Goal: Task Accomplishment & Management: Complete application form

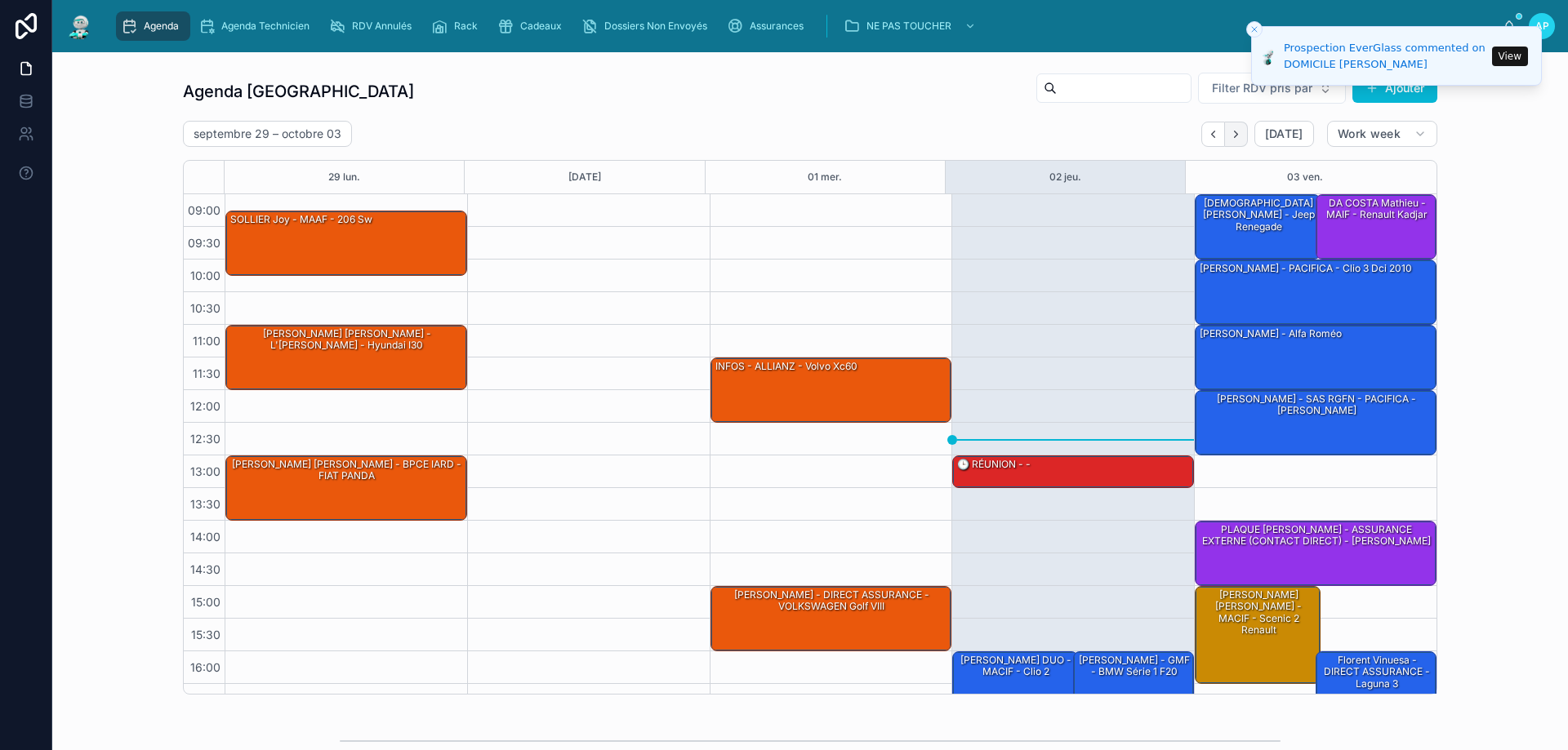
click at [1240, 145] on button "Next" at bounding box center [1236, 133] width 23 height 25
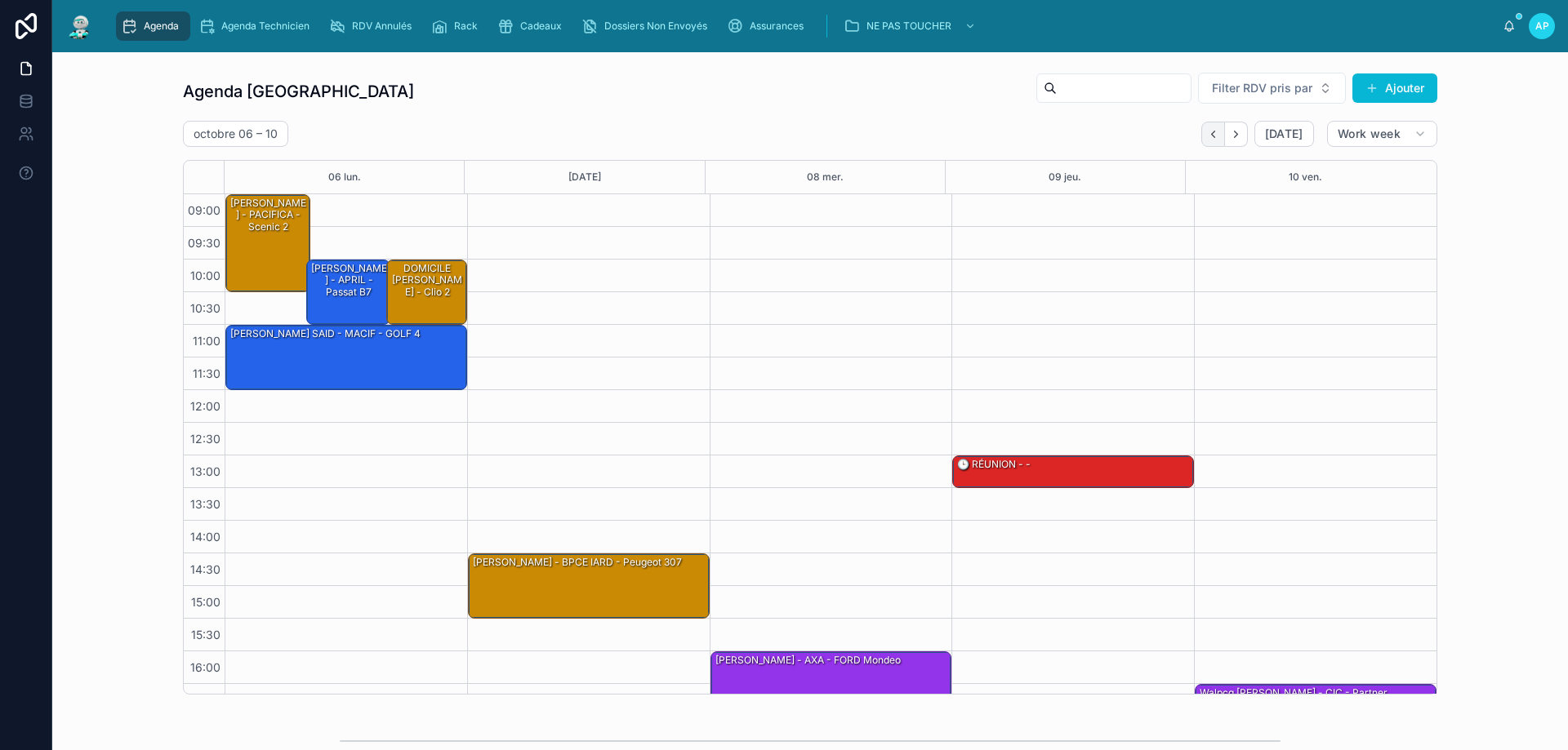
click at [1208, 139] on icon "Back" at bounding box center [1212, 133] width 12 height 12
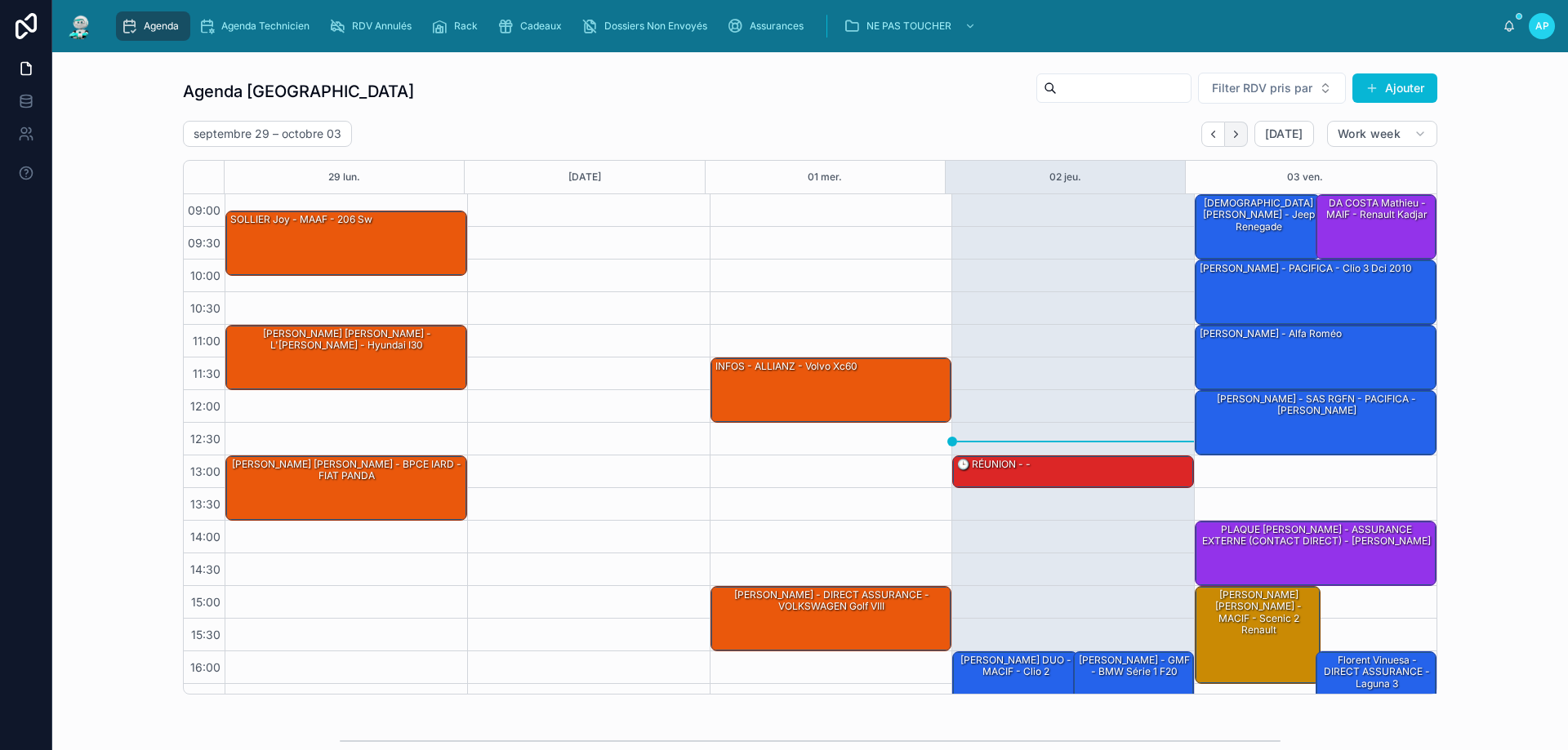
click at [1240, 140] on button "Next" at bounding box center [1236, 133] width 23 height 25
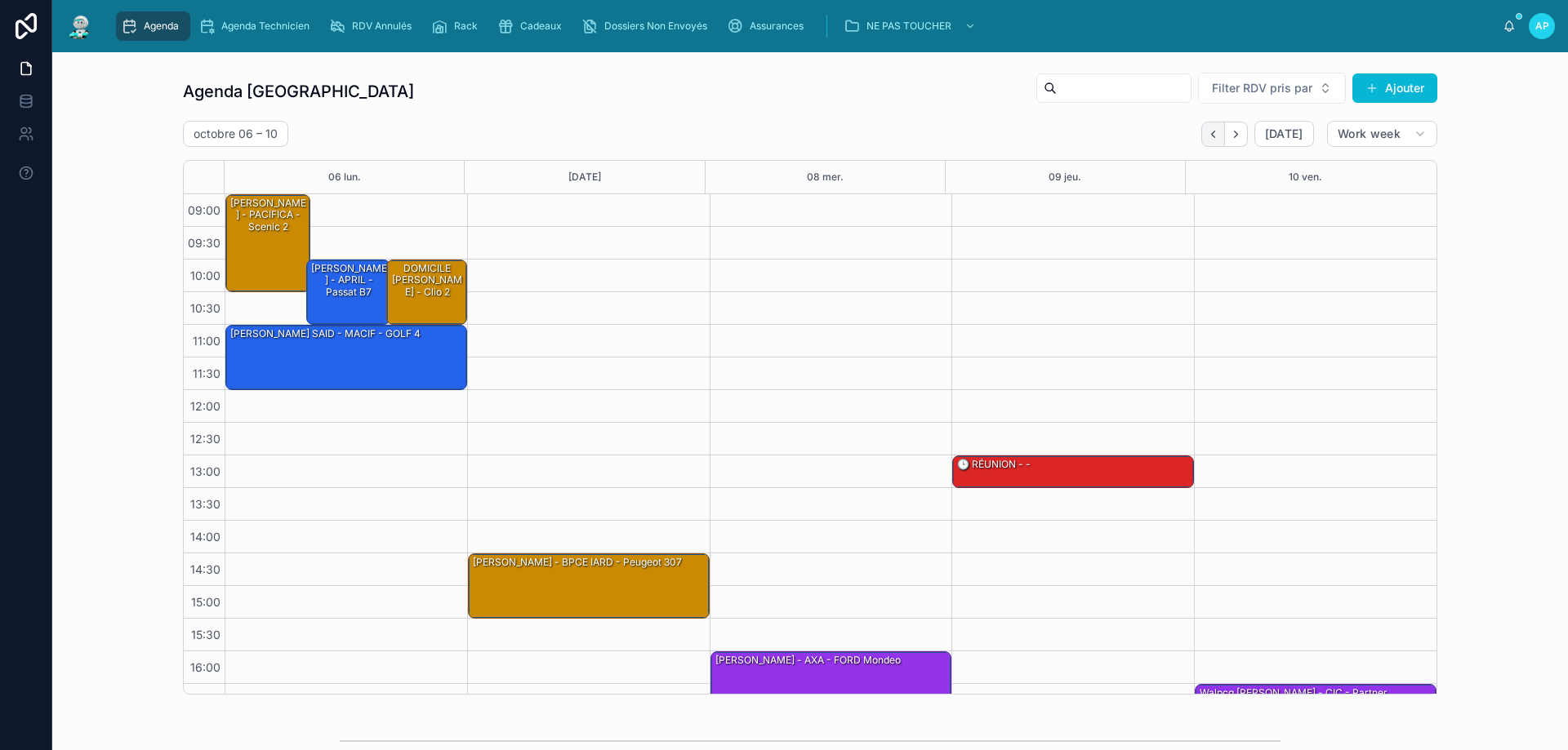
click at [1208, 135] on icon "Back" at bounding box center [1212, 133] width 12 height 12
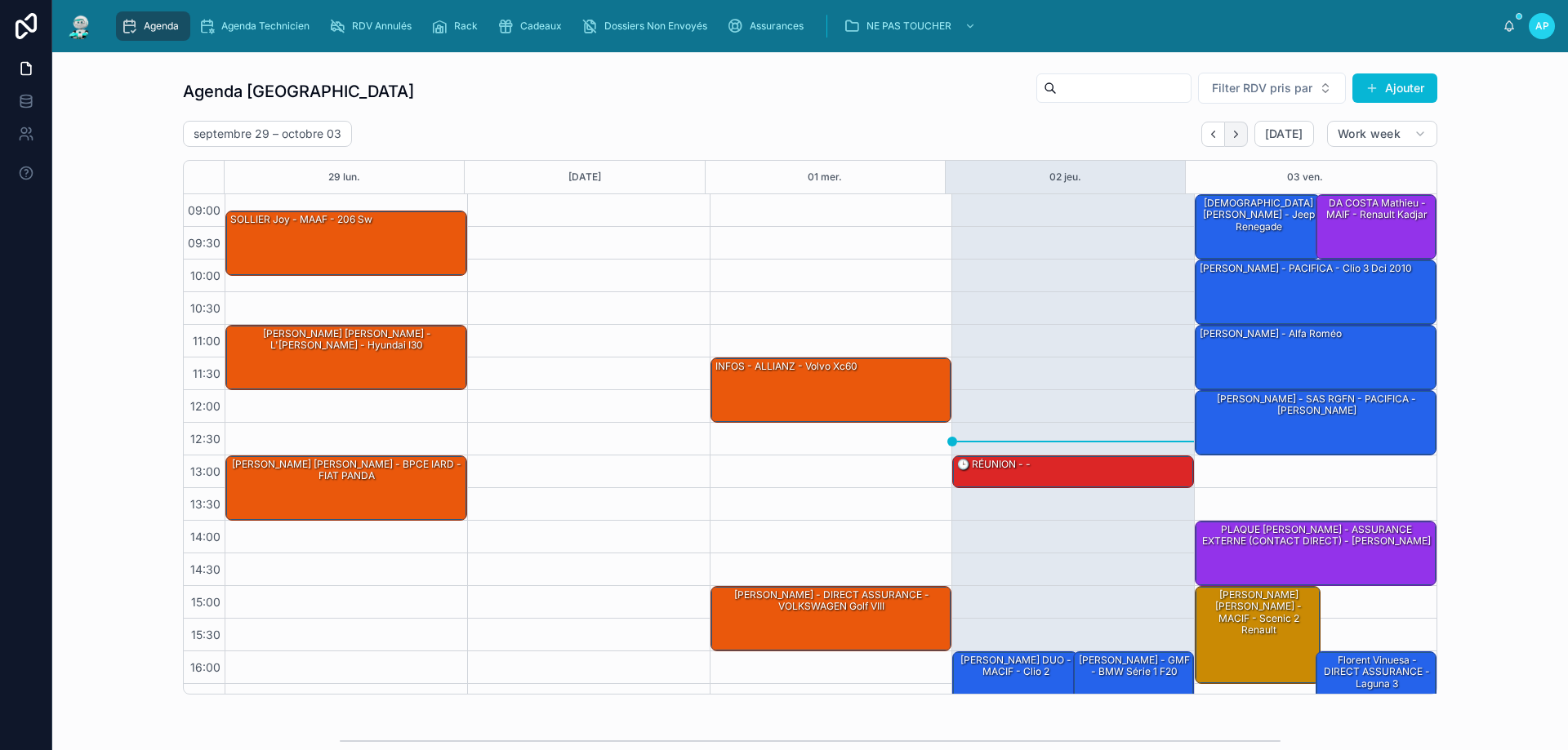
click at [1240, 133] on button "Next" at bounding box center [1236, 133] width 23 height 25
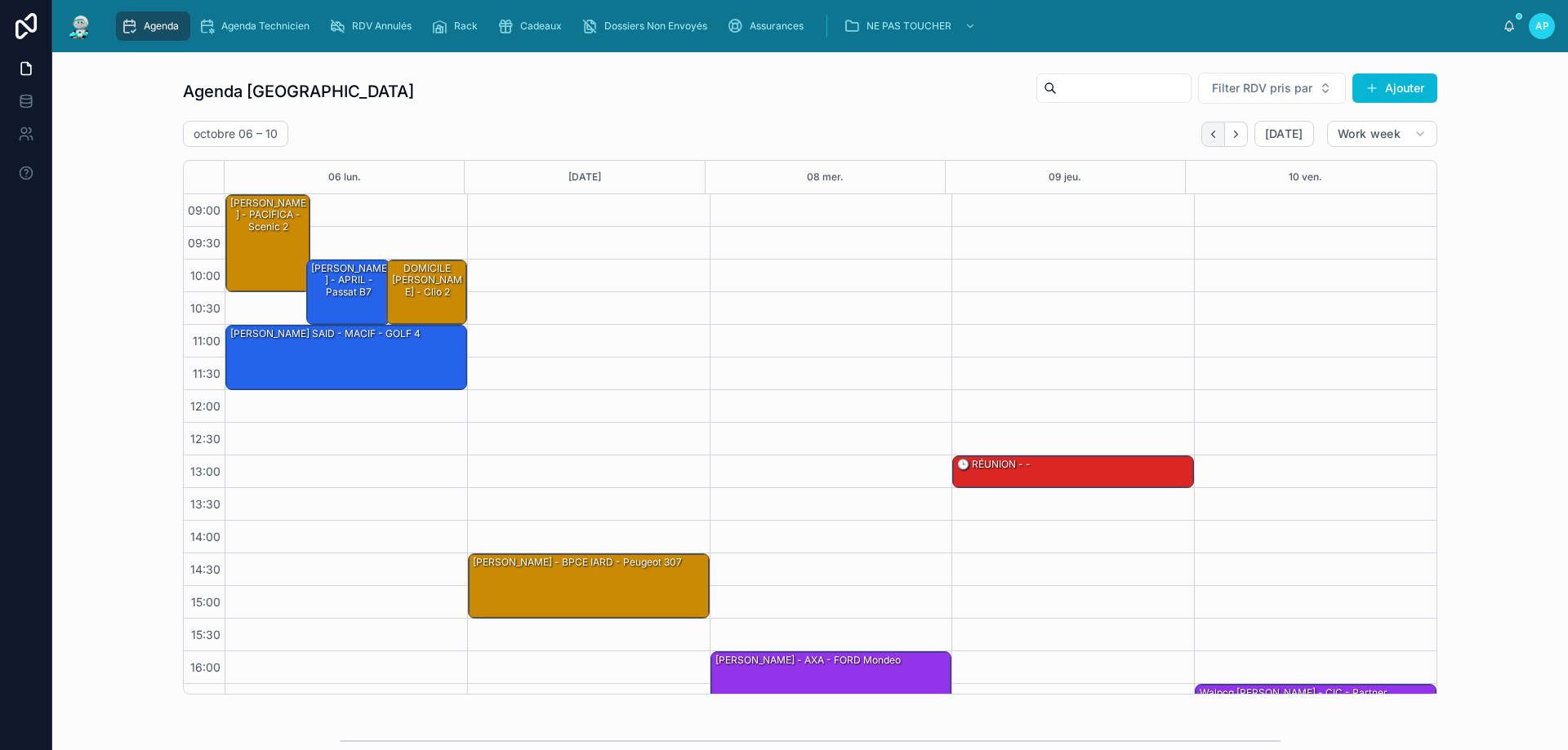
click at [1213, 124] on button "Back" at bounding box center [1213, 133] width 24 height 25
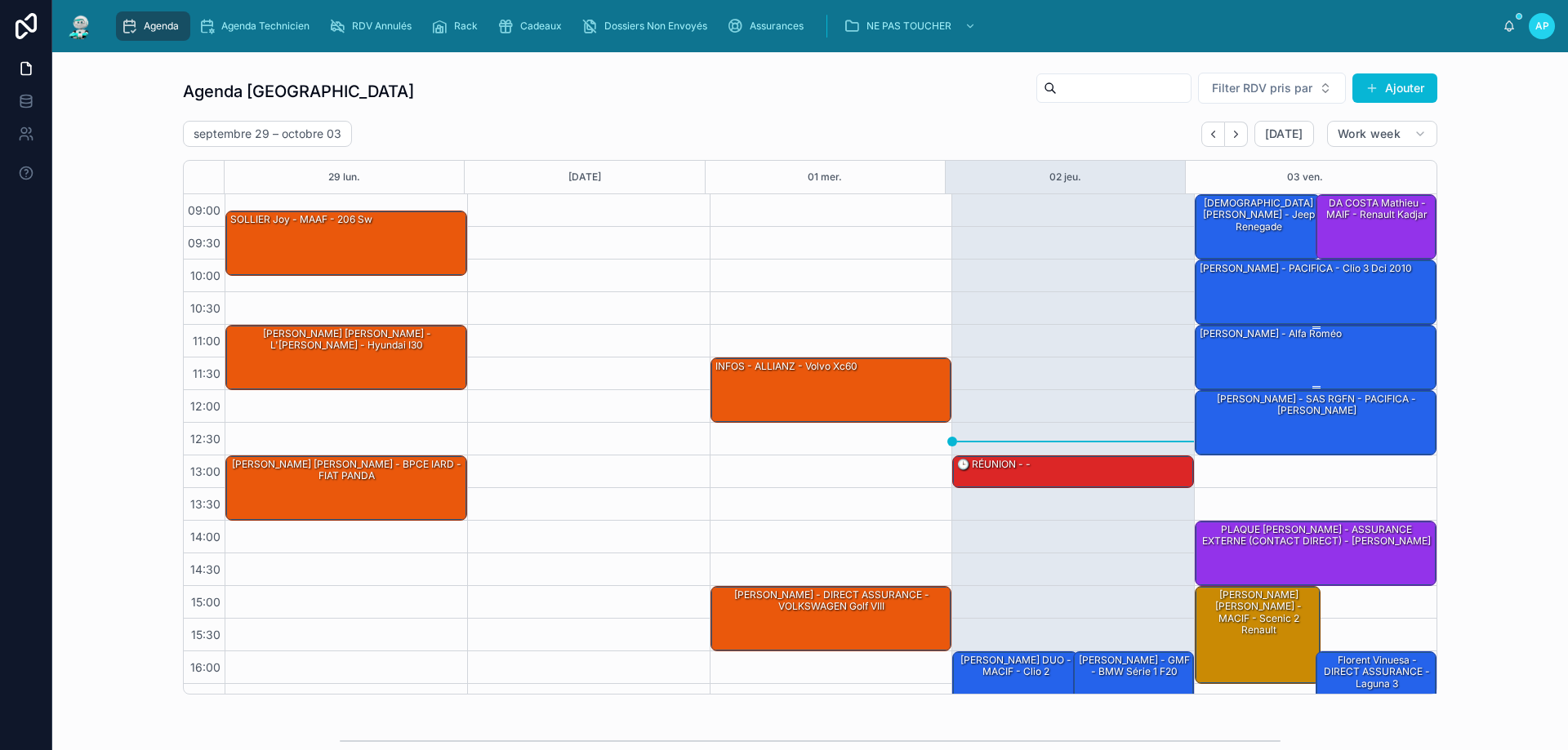
click at [1283, 360] on div "[PERSON_NAME] - alfa roméo" at bounding box center [1317, 356] width 237 height 62
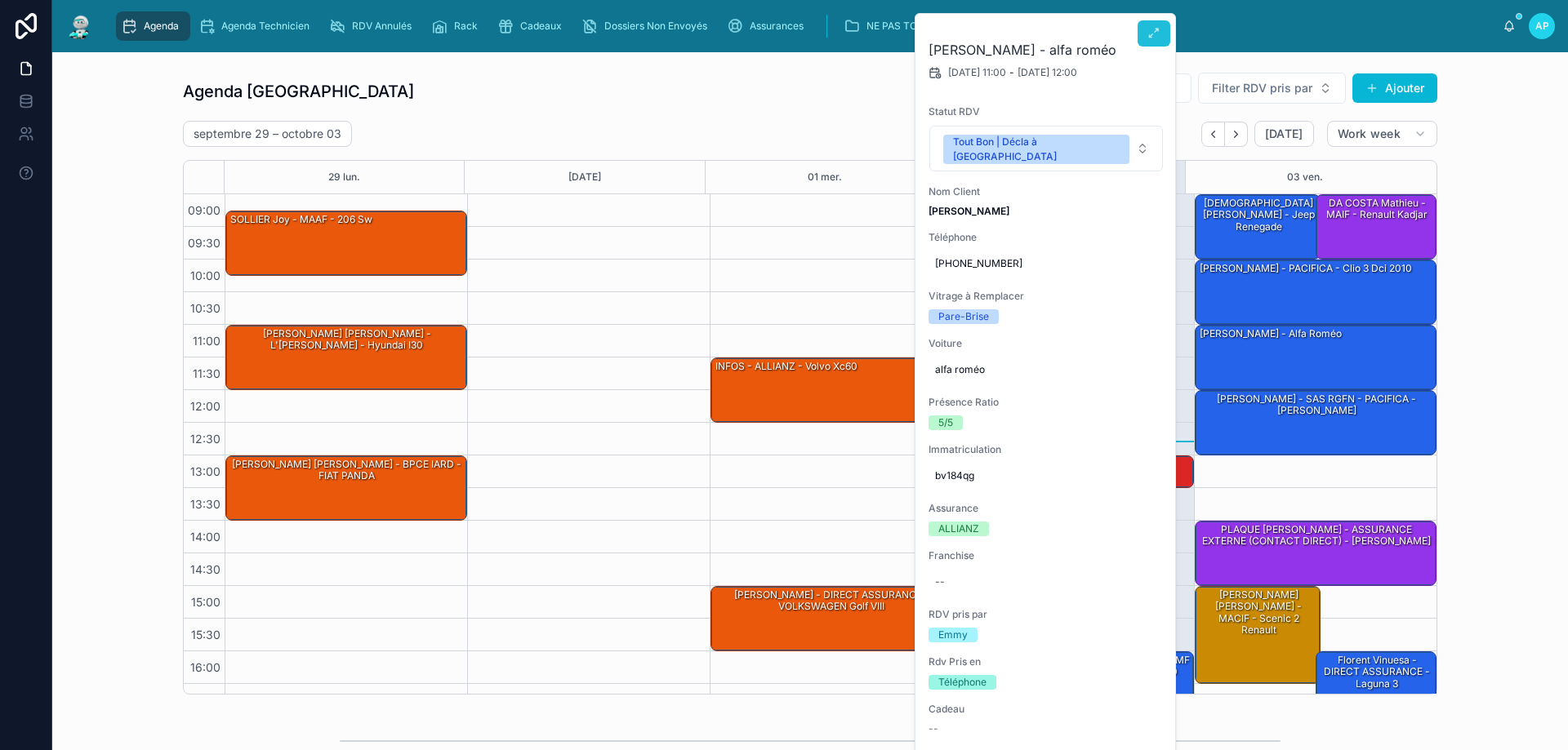
click at [1148, 27] on icon at bounding box center [1154, 33] width 13 height 13
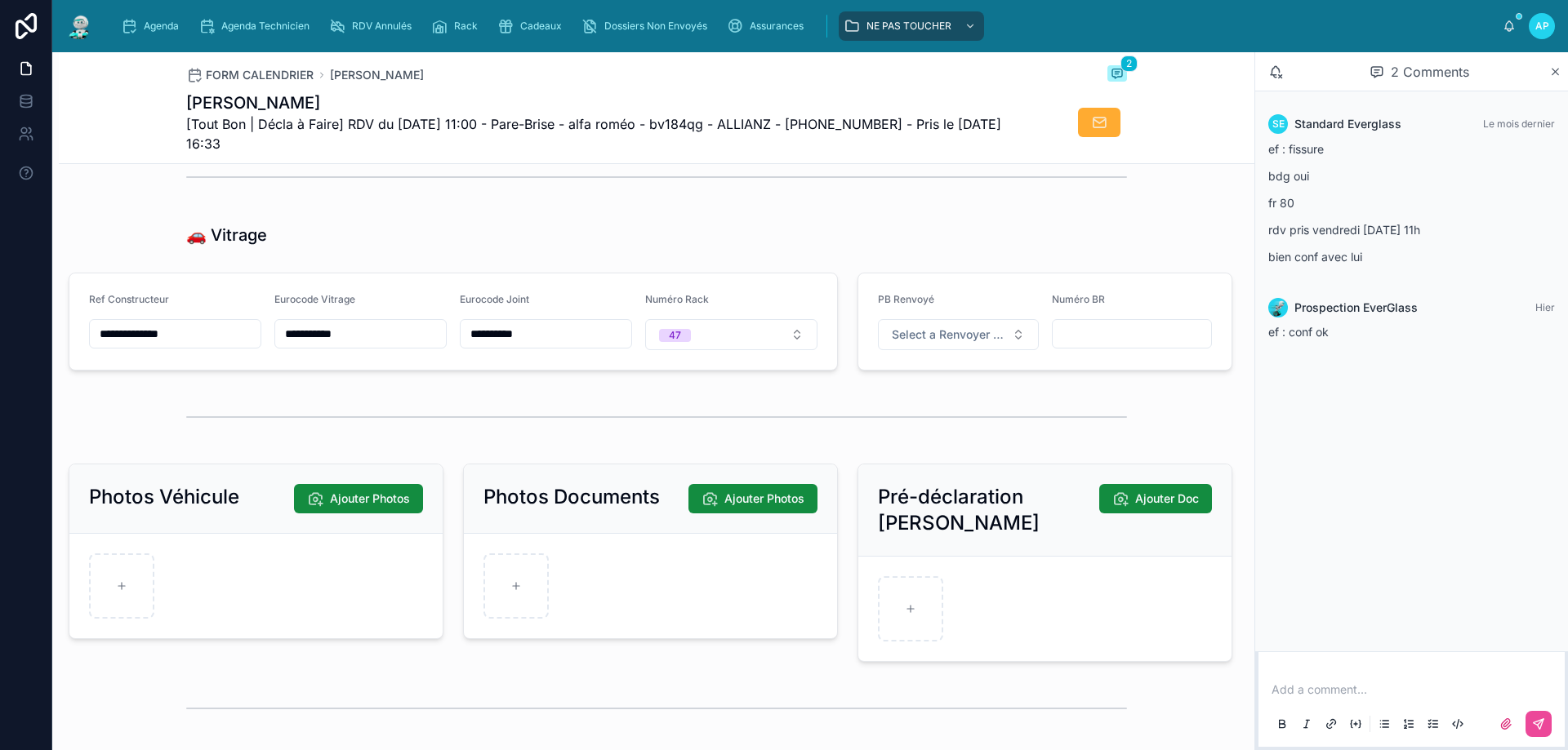
scroll to position [1851, 0]
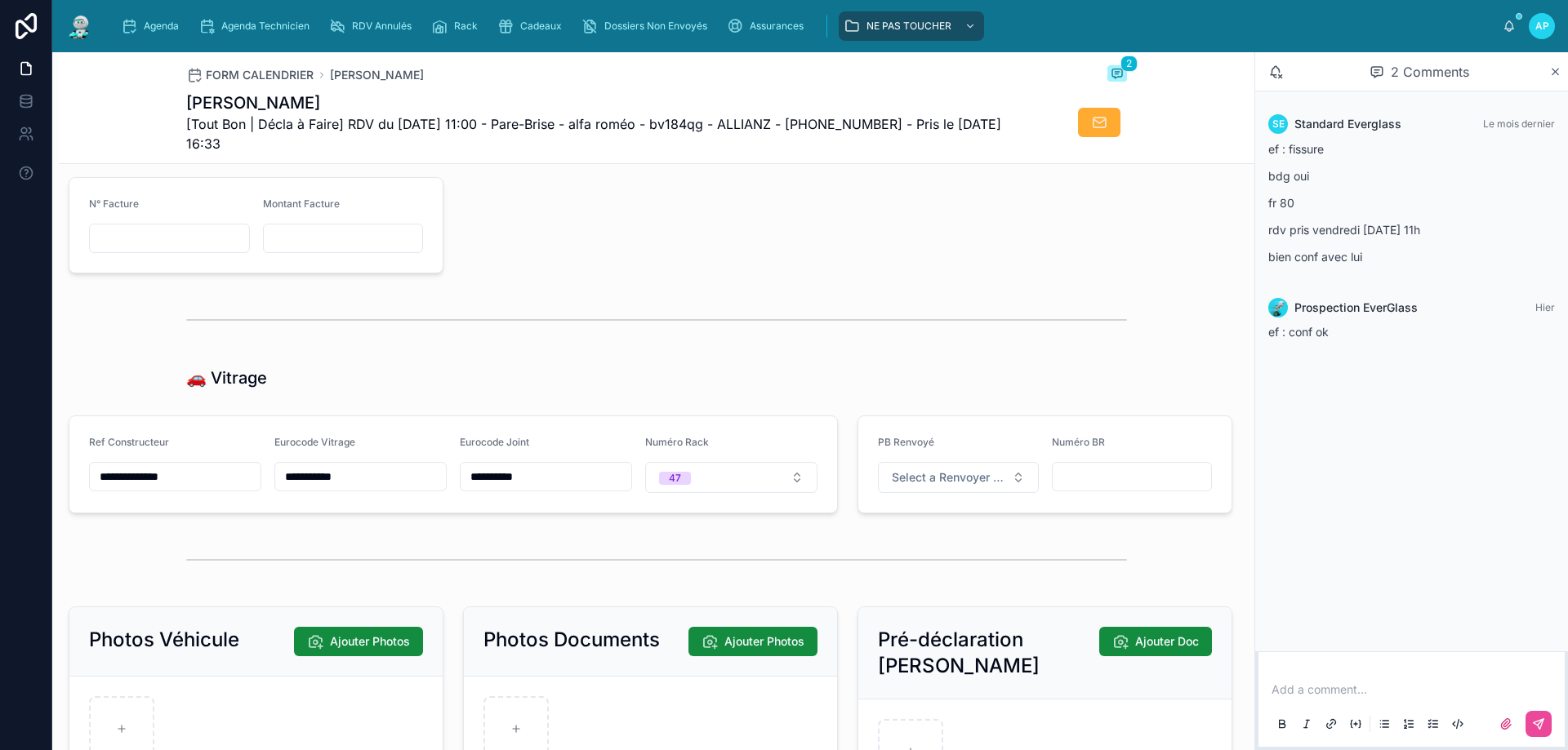
drag, startPoint x: 332, startPoint y: 489, endPoint x: 284, endPoint y: 489, distance: 48.0
click at [284, 488] on input "**********" at bounding box center [360, 477] width 170 height 23
click at [132, 29] on icon "scrollable content" at bounding box center [130, 26] width 17 height 17
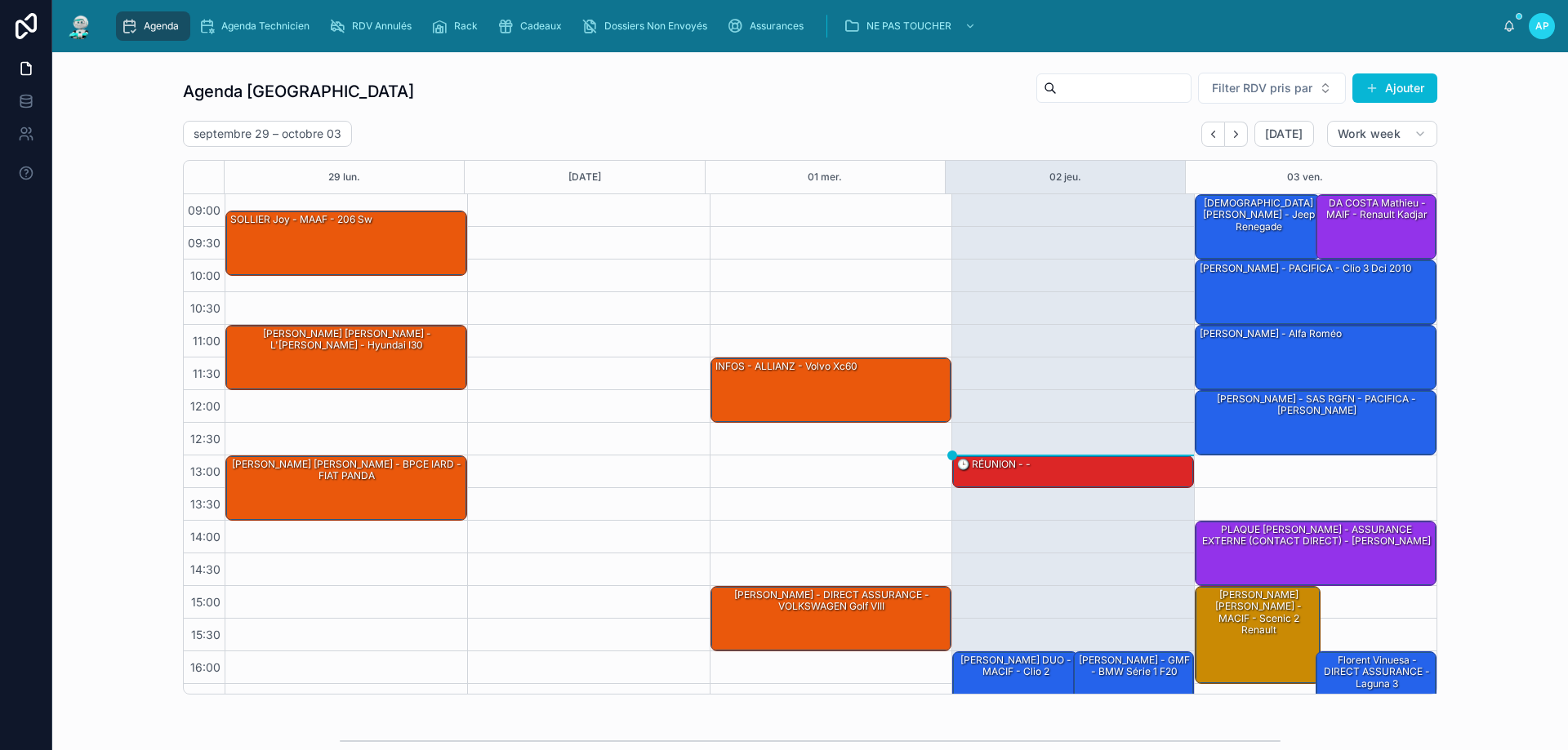
scroll to position [81, 0]
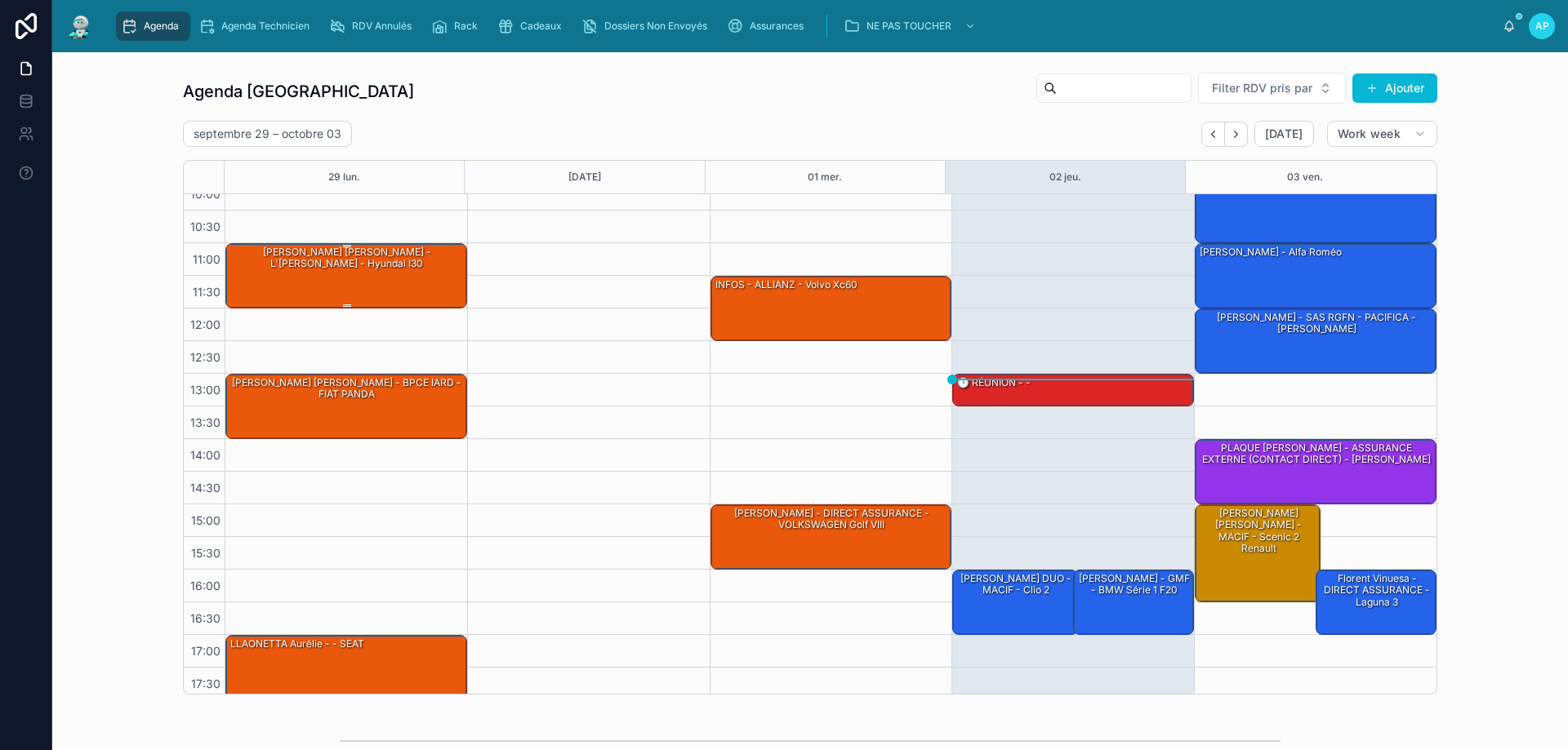
click at [335, 283] on div "[PERSON_NAME] [PERSON_NAME] - L'[PERSON_NAME] - Hyundai I30" at bounding box center [347, 275] width 237 height 62
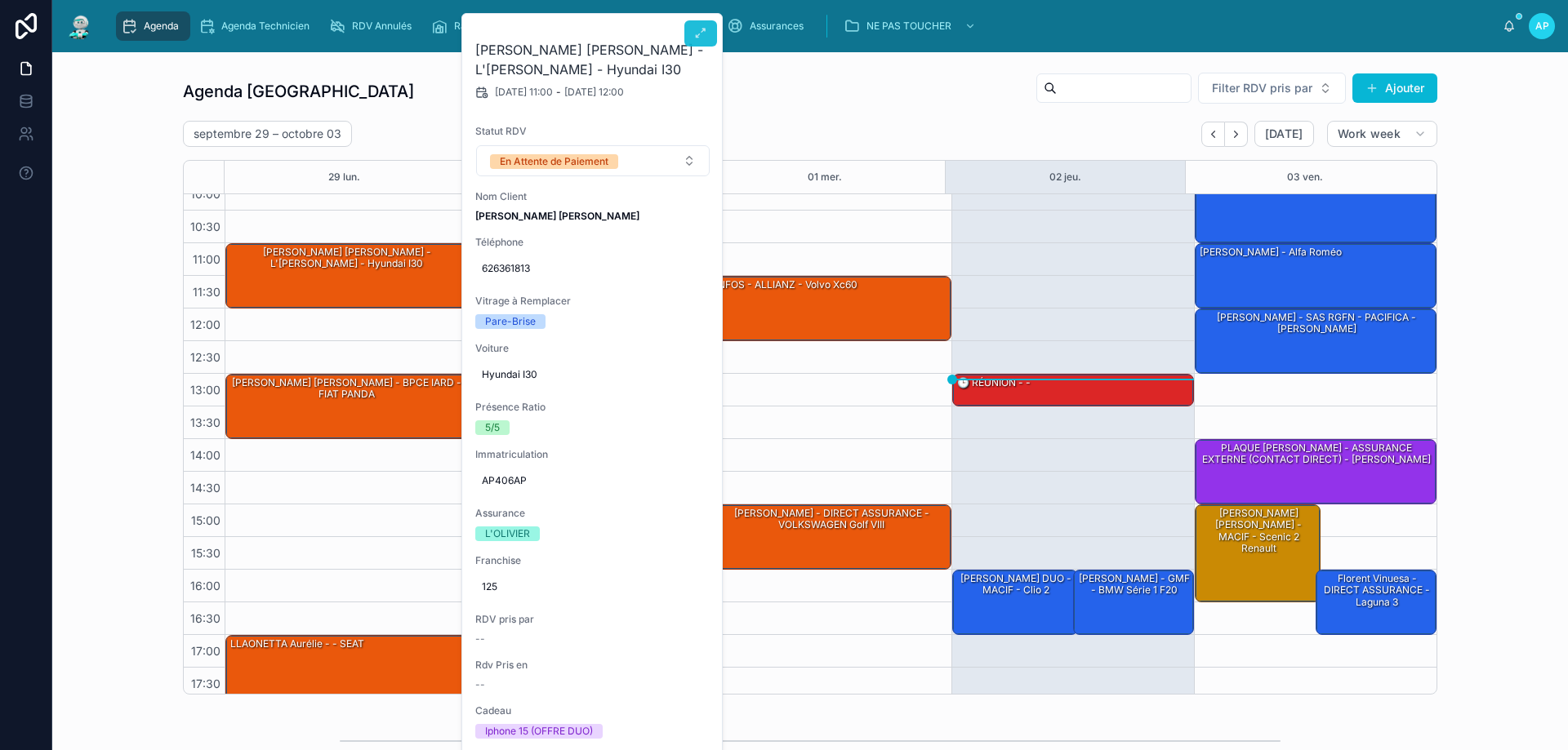
click at [706, 42] on button at bounding box center [700, 33] width 32 height 26
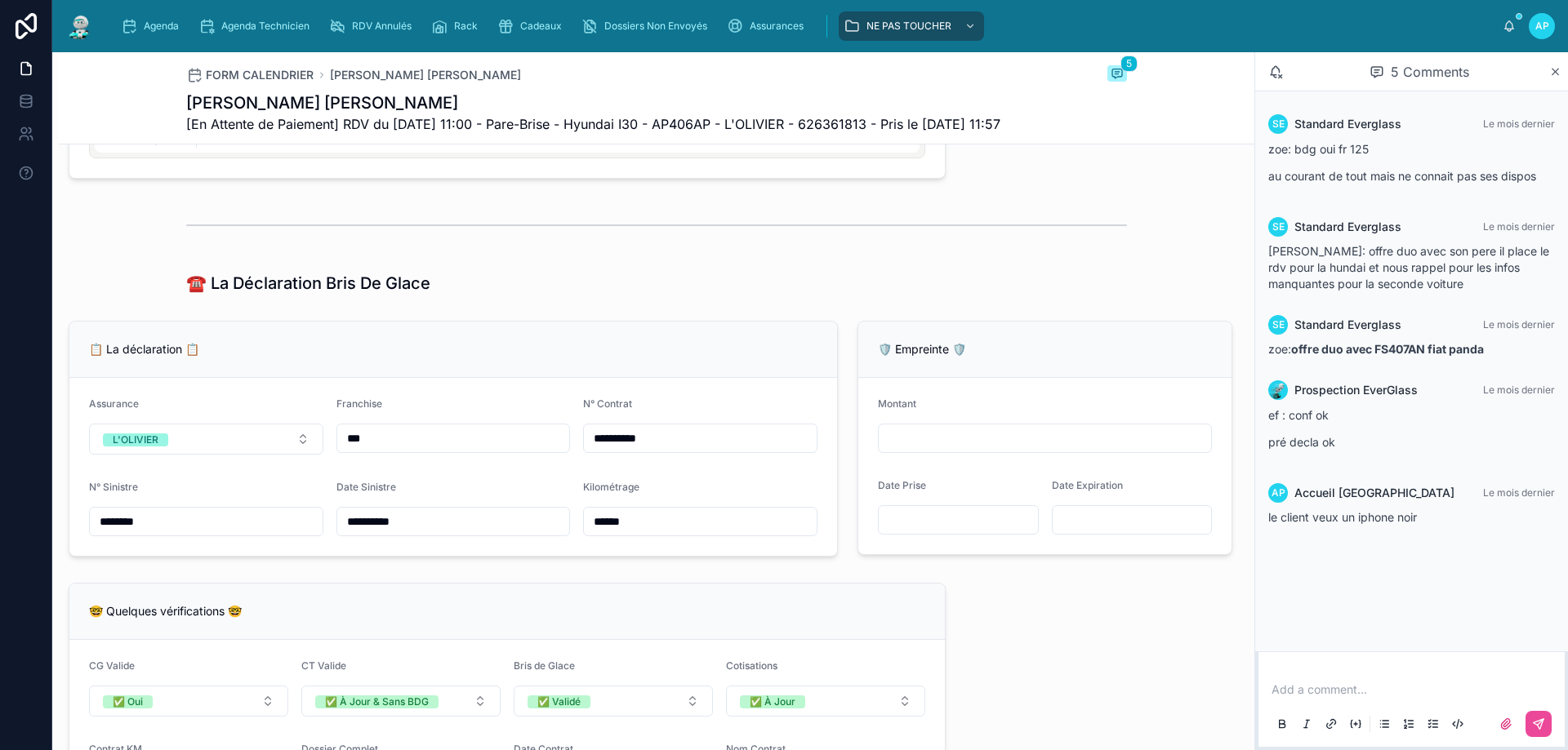
scroll to position [898, 0]
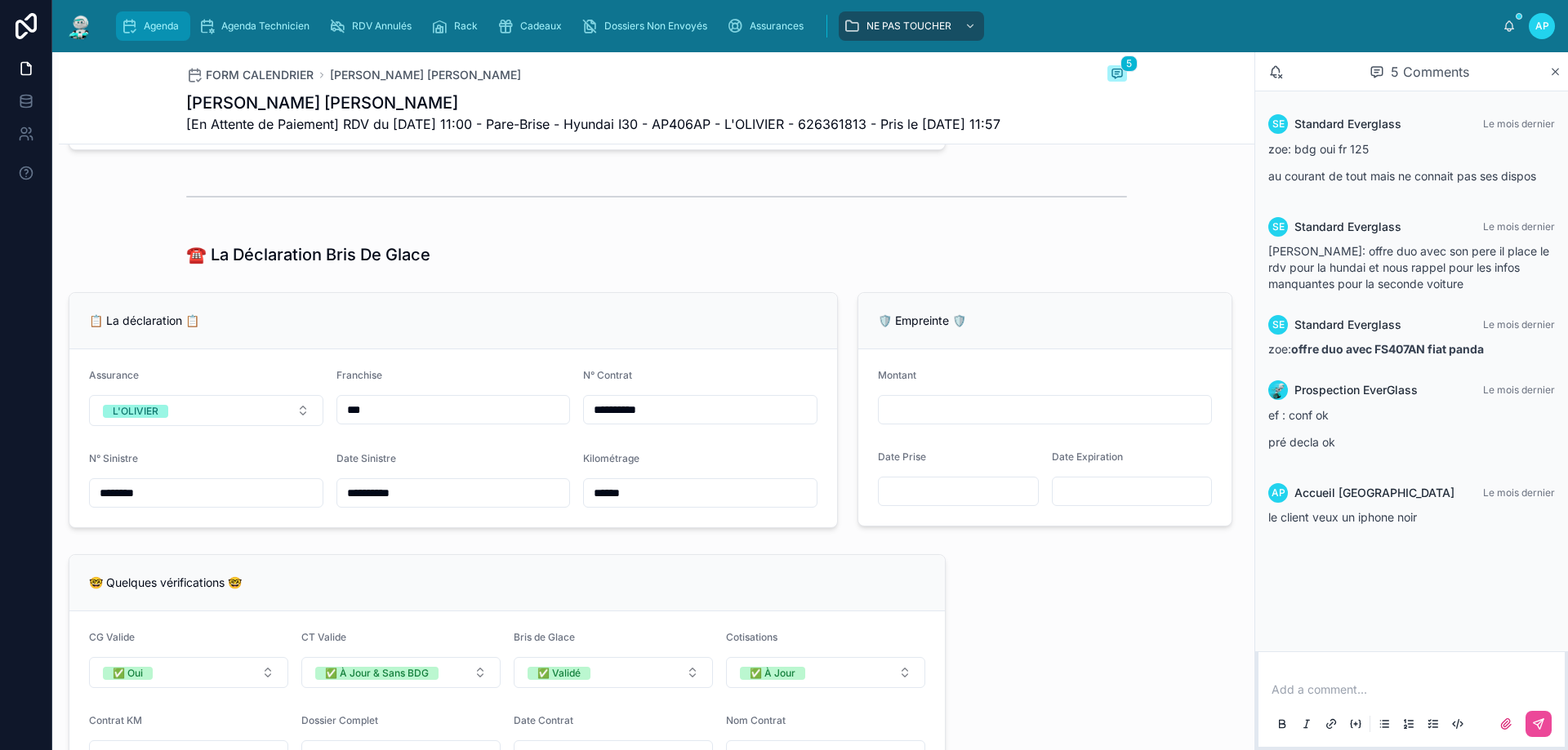
click at [181, 17] on div "Agenda" at bounding box center [154, 26] width 65 height 26
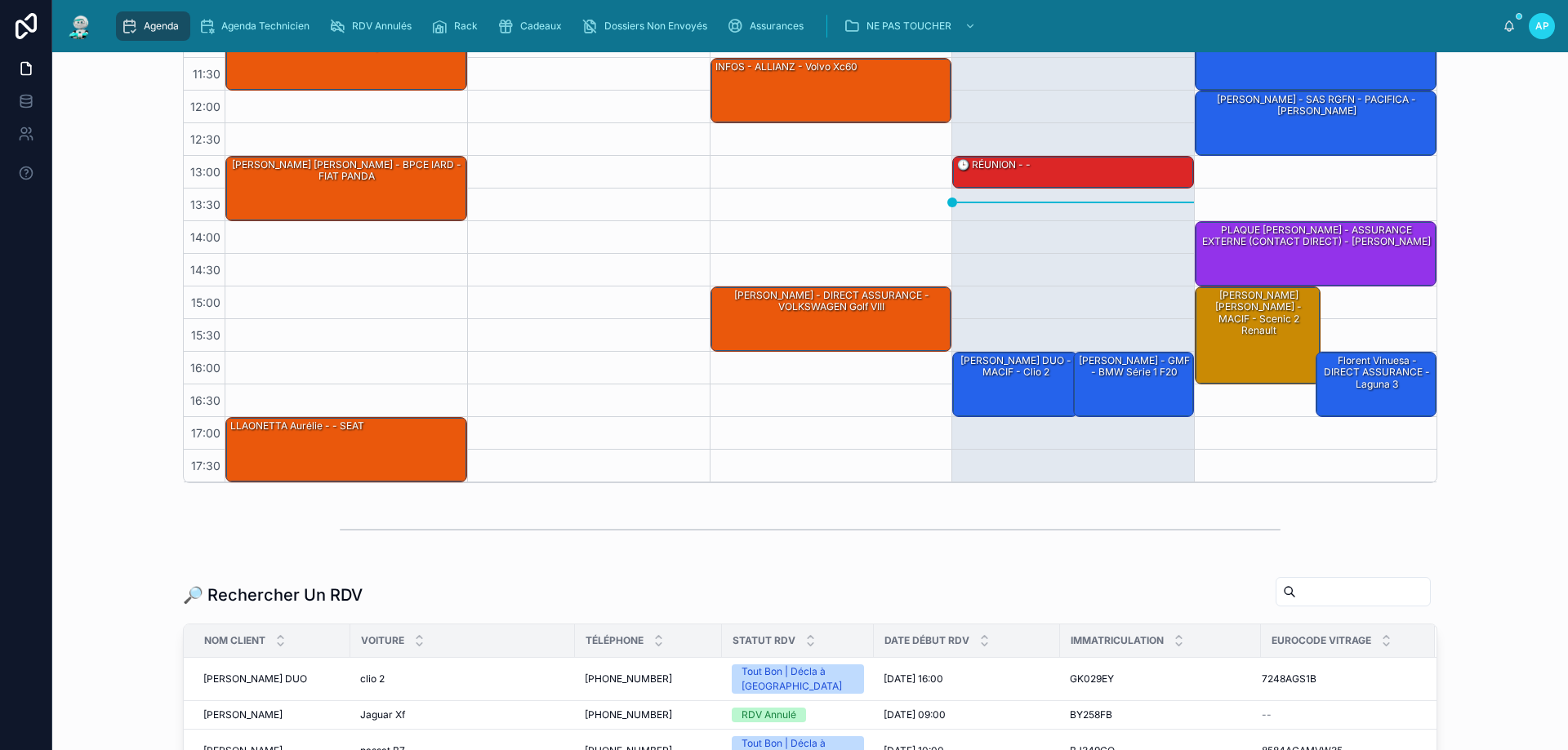
scroll to position [327, 0]
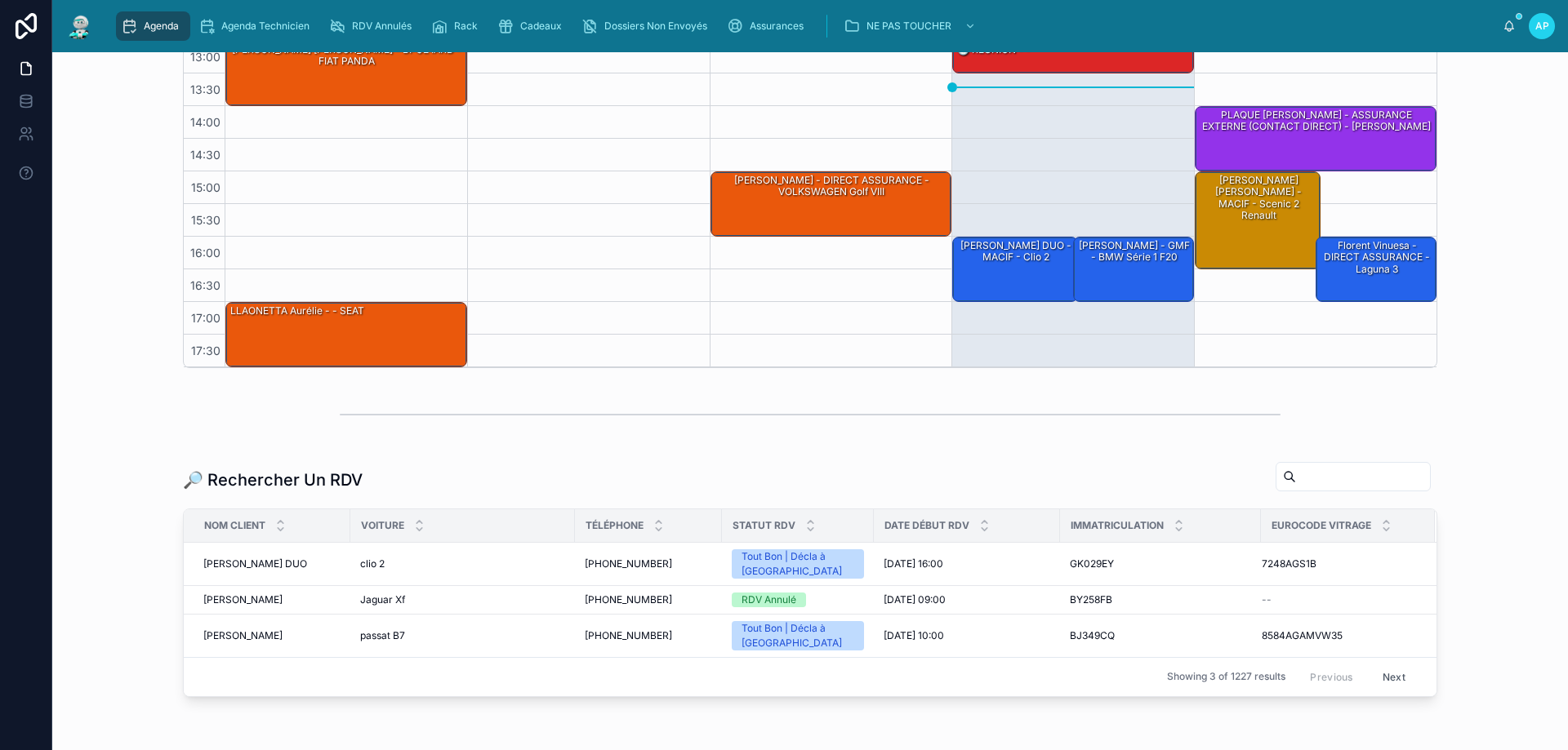
click at [1296, 470] on input "text" at bounding box center [1362, 477] width 134 height 23
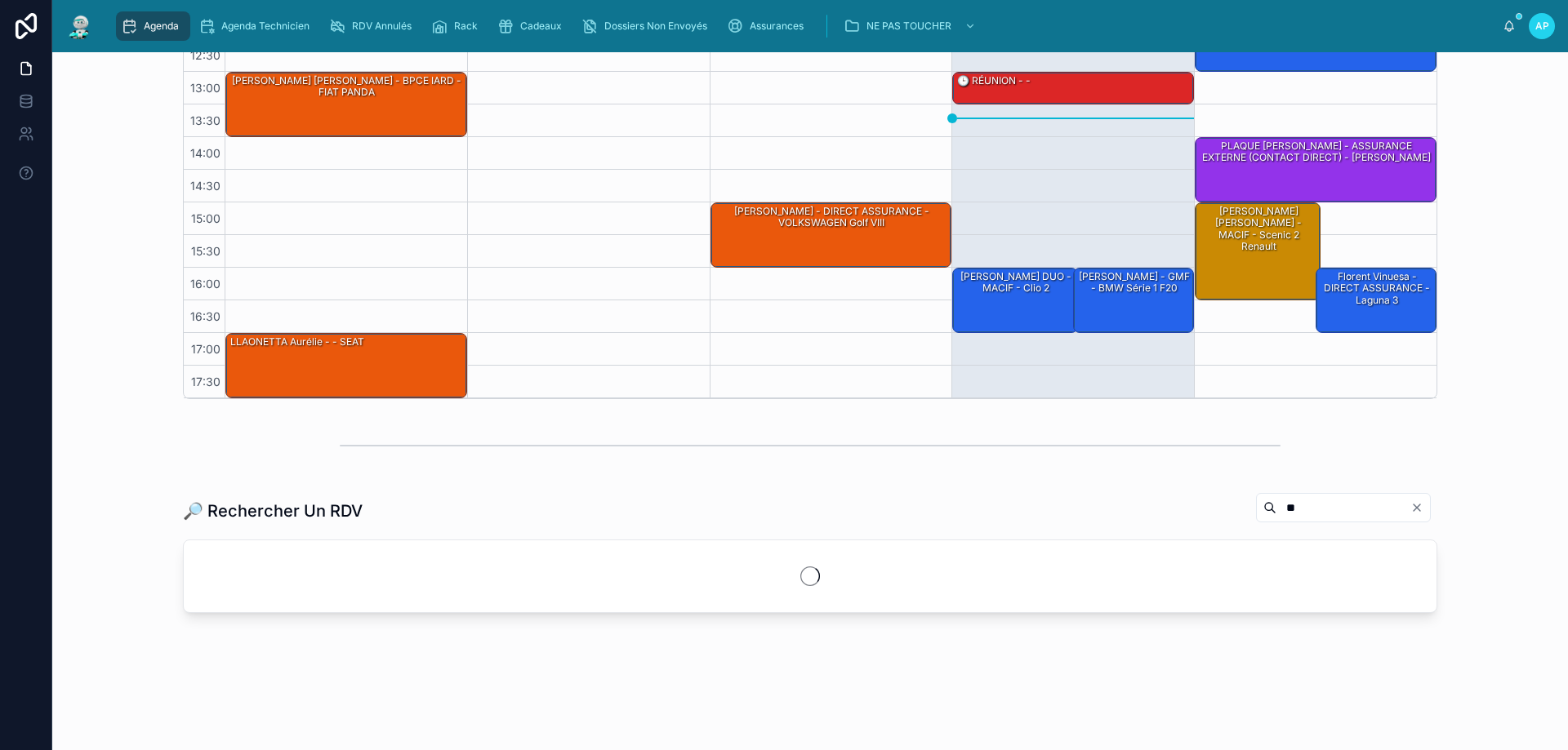
scroll to position [295, 0]
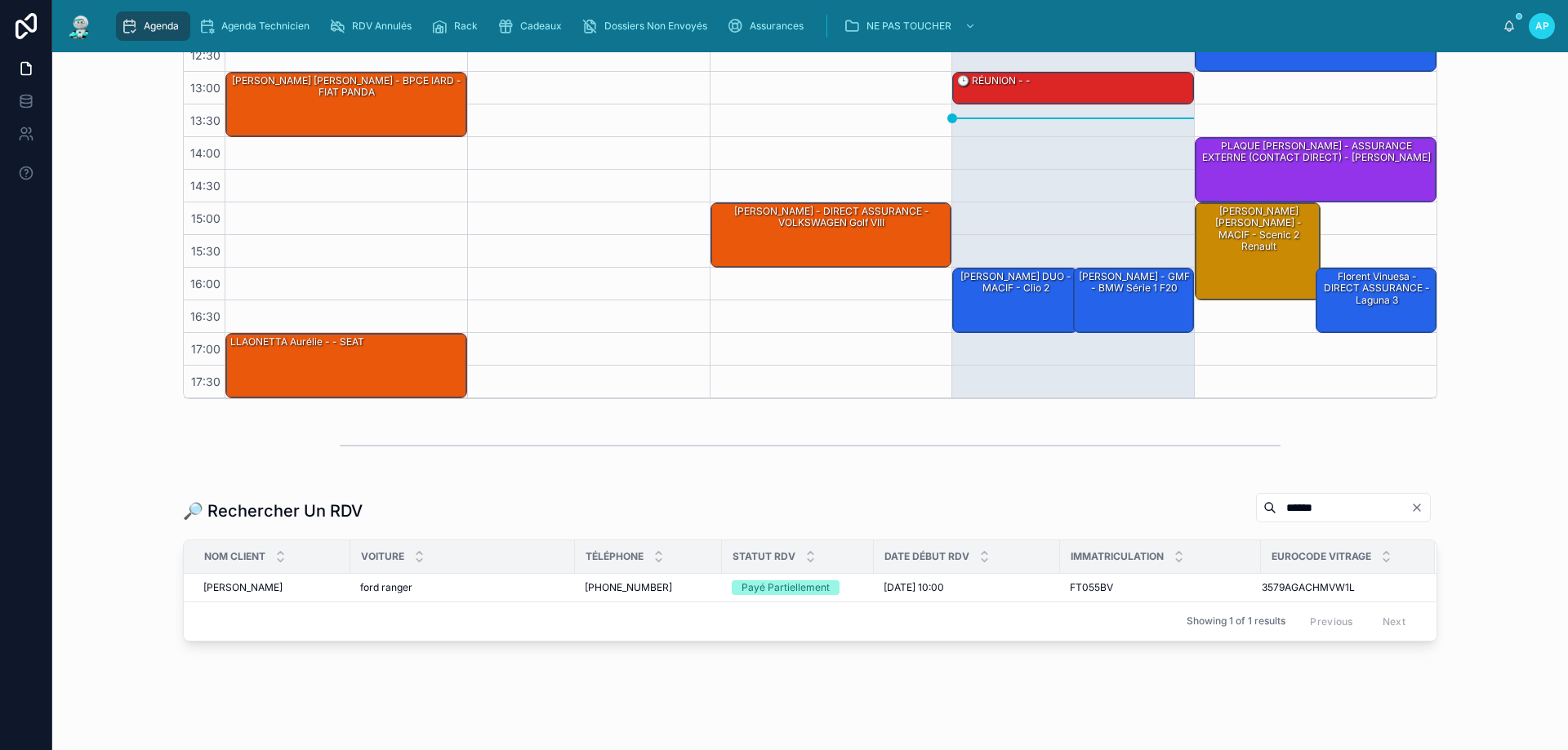
scroll to position [324, 0]
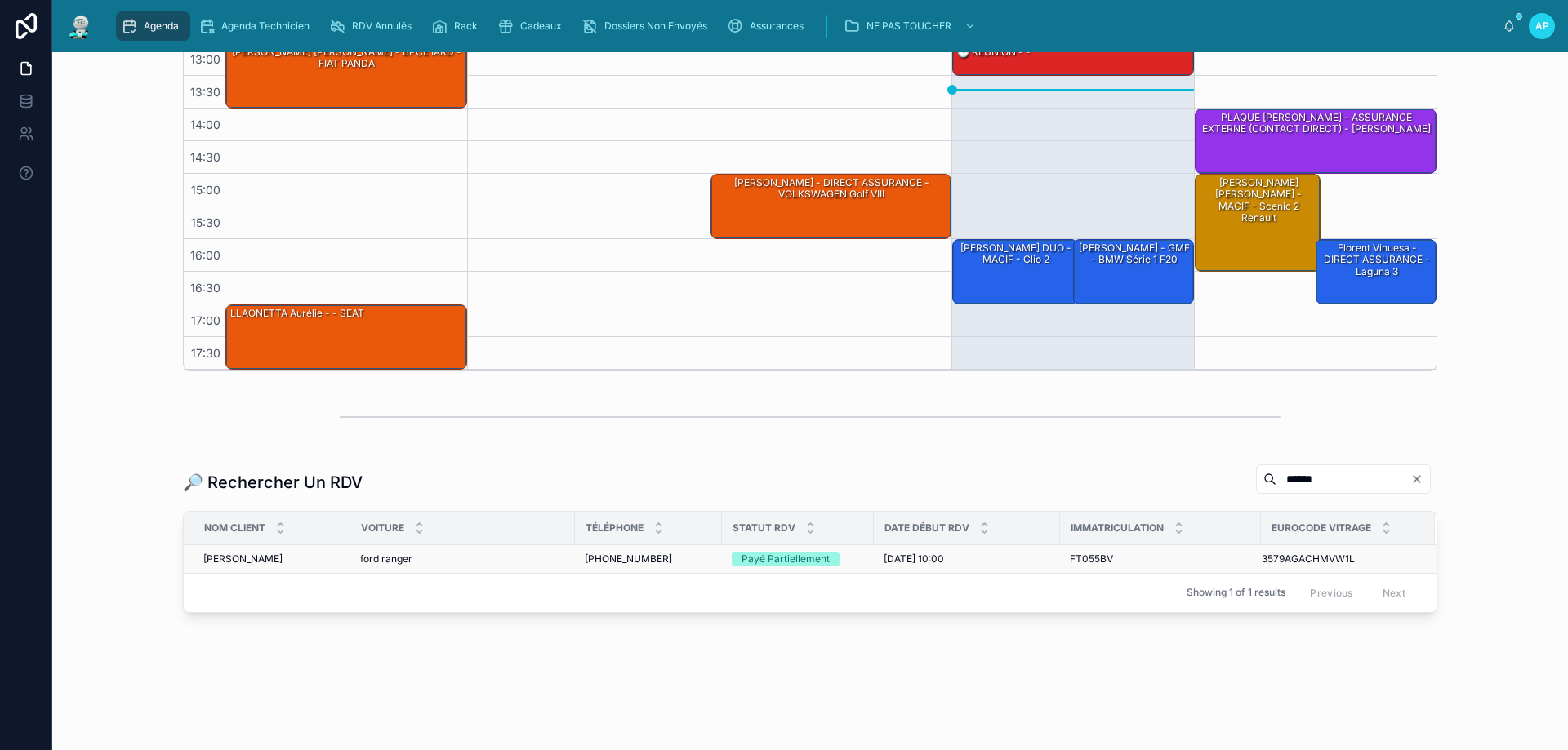
type input "******"
click at [490, 553] on div "ford ranger ford ranger" at bounding box center [462, 559] width 205 height 13
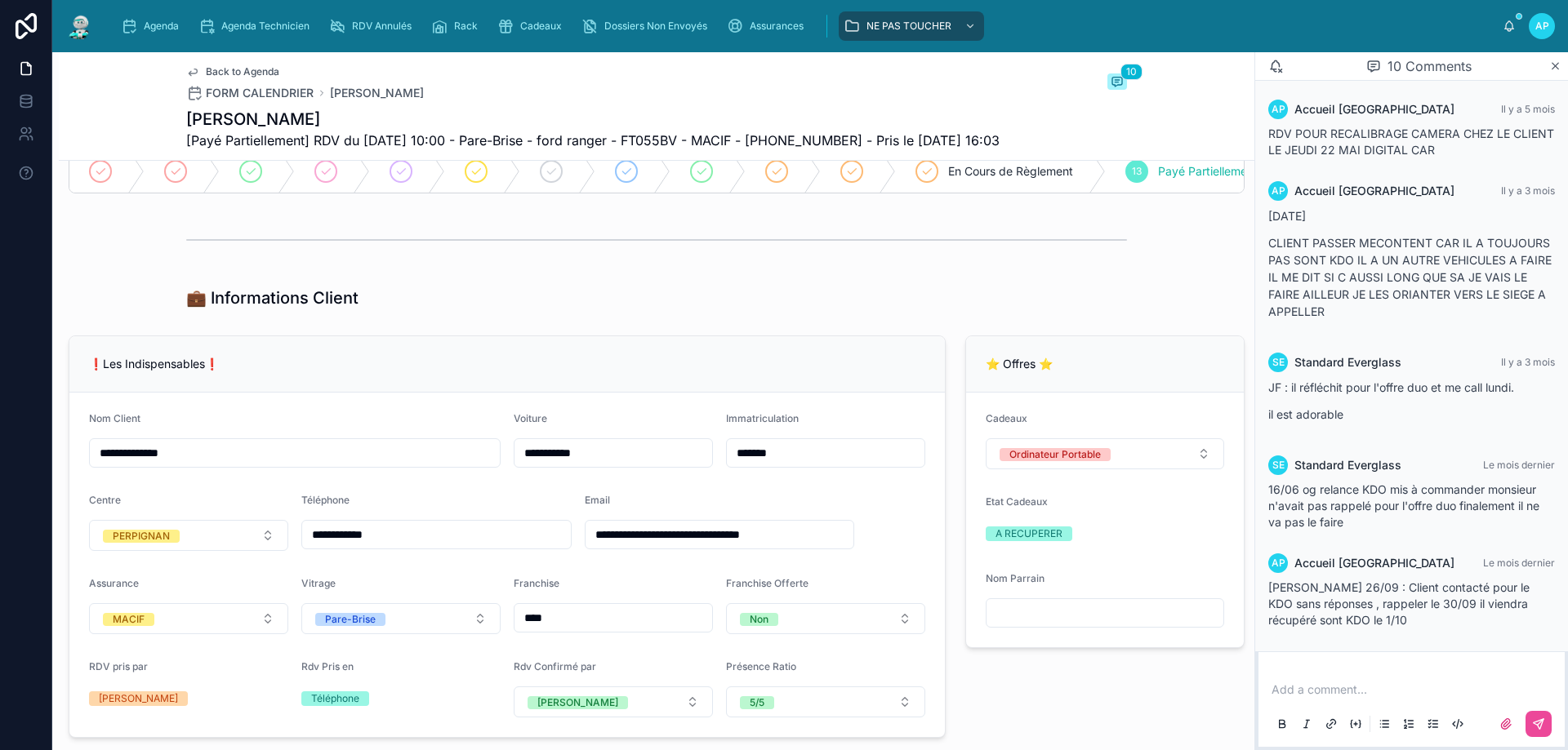
scroll to position [245, 0]
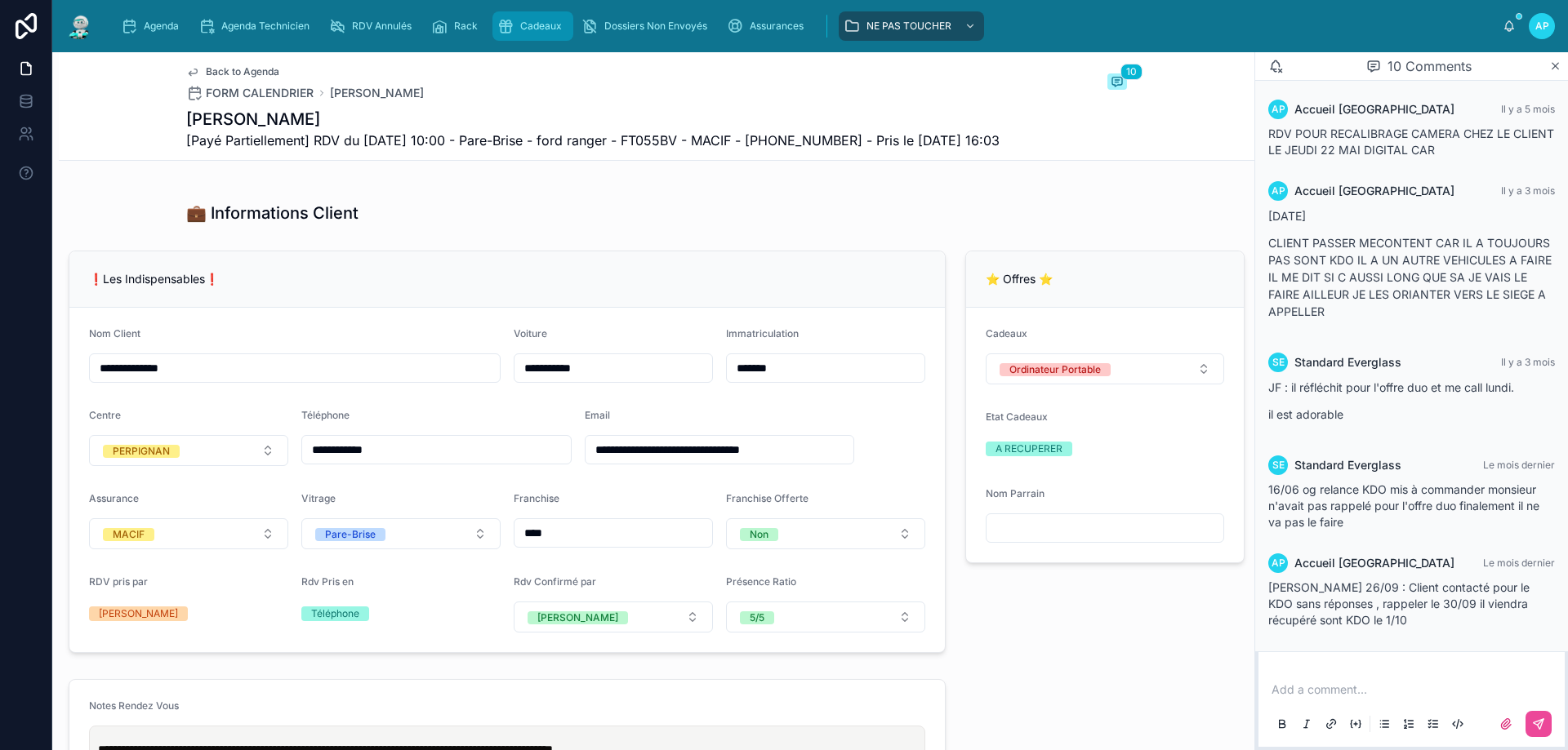
click at [513, 31] on icon "scrollable content" at bounding box center [506, 26] width 17 height 17
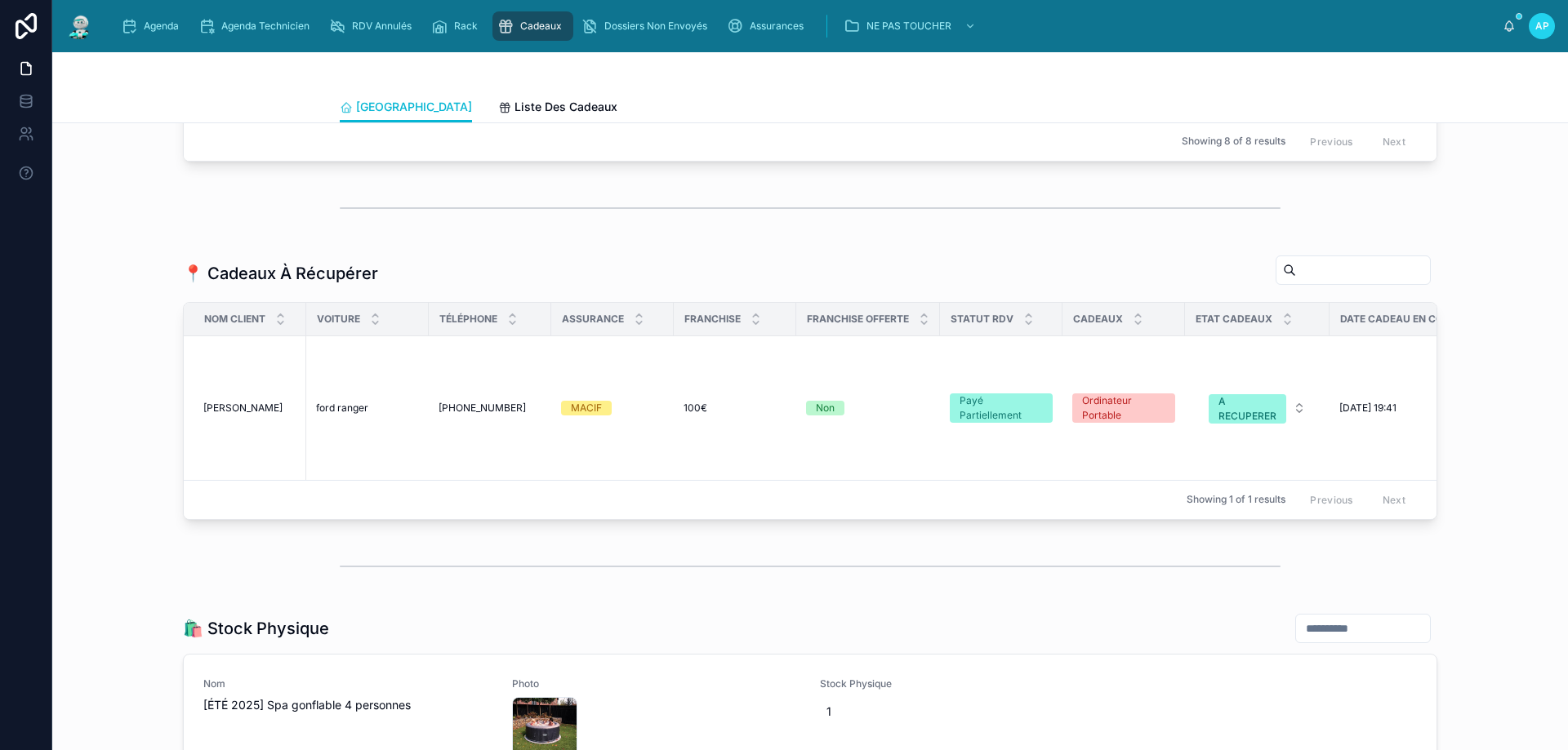
scroll to position [1872, 0]
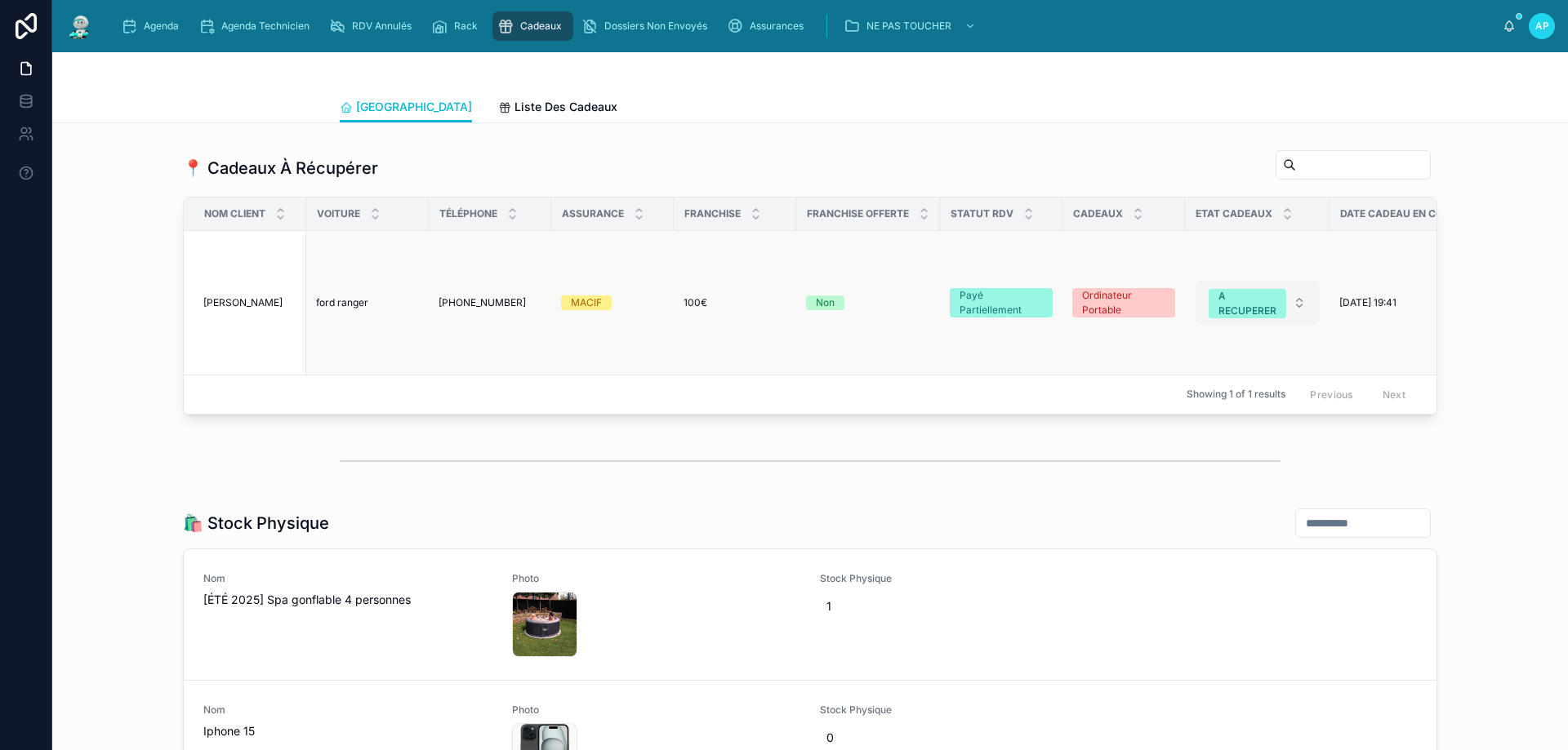
click at [1232, 319] on div "A RECUPERER" at bounding box center [1248, 304] width 58 height 30
click at [1201, 478] on div "OFFERT" at bounding box center [1189, 485] width 38 height 15
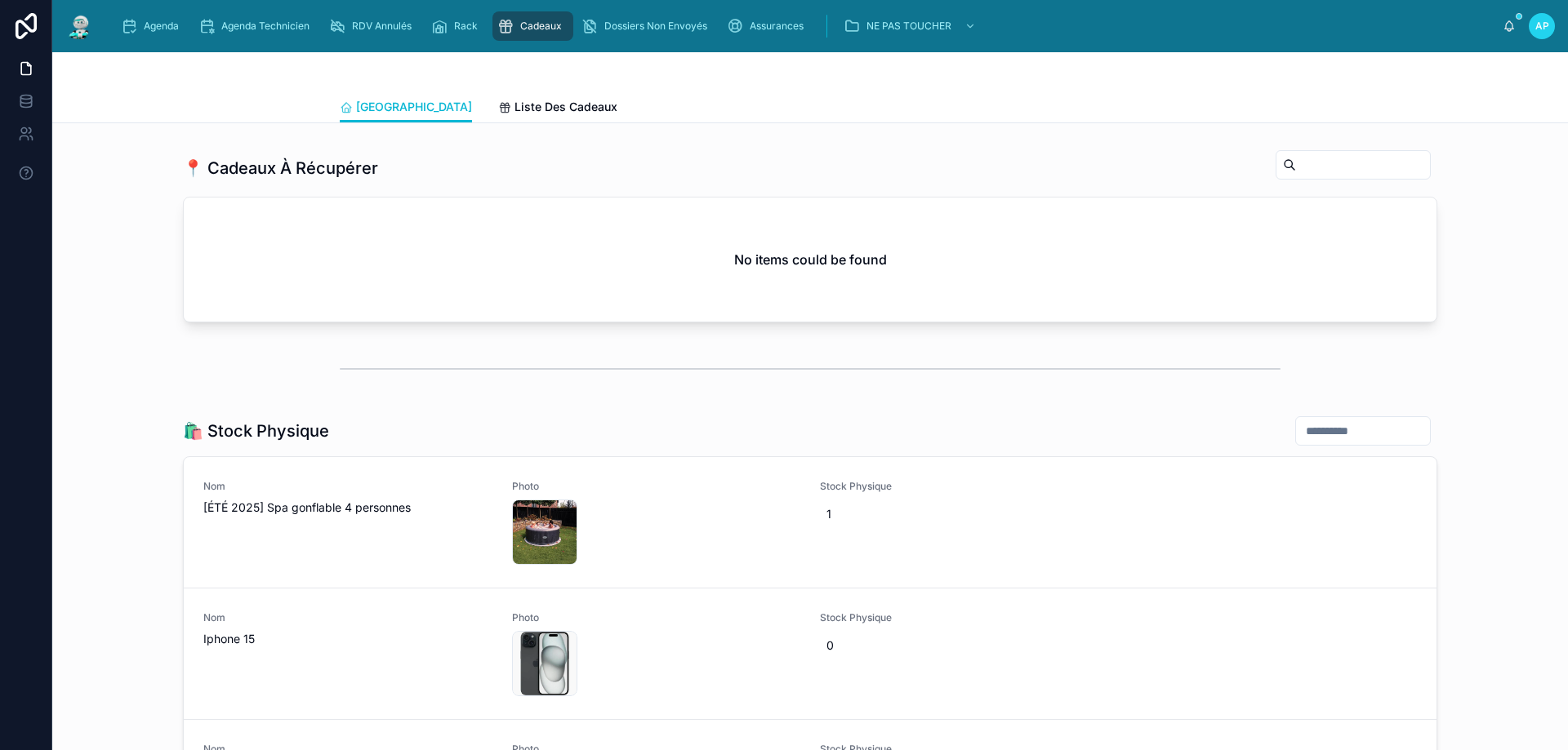
scroll to position [1709, 0]
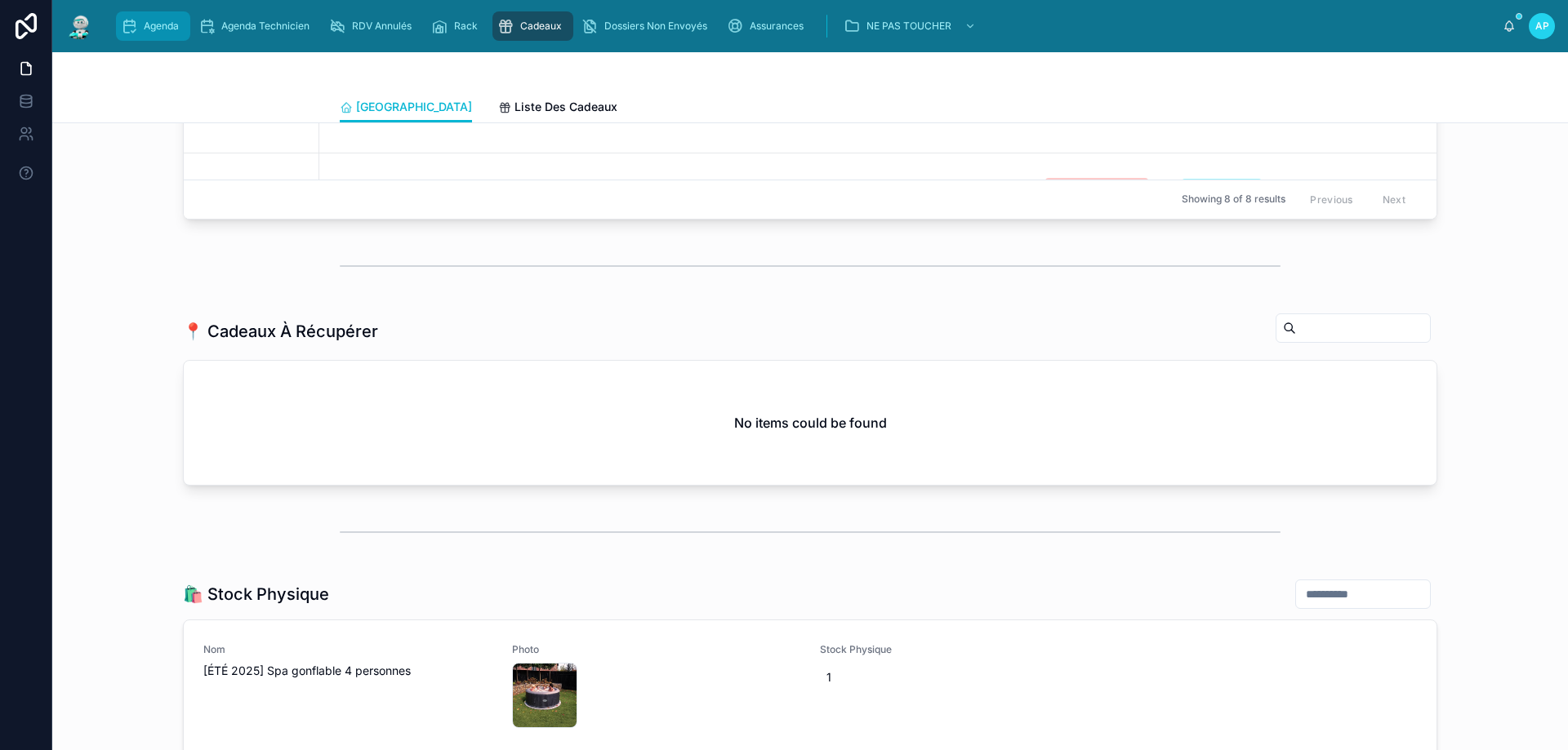
click at [180, 28] on div "Agenda" at bounding box center [154, 26] width 65 height 26
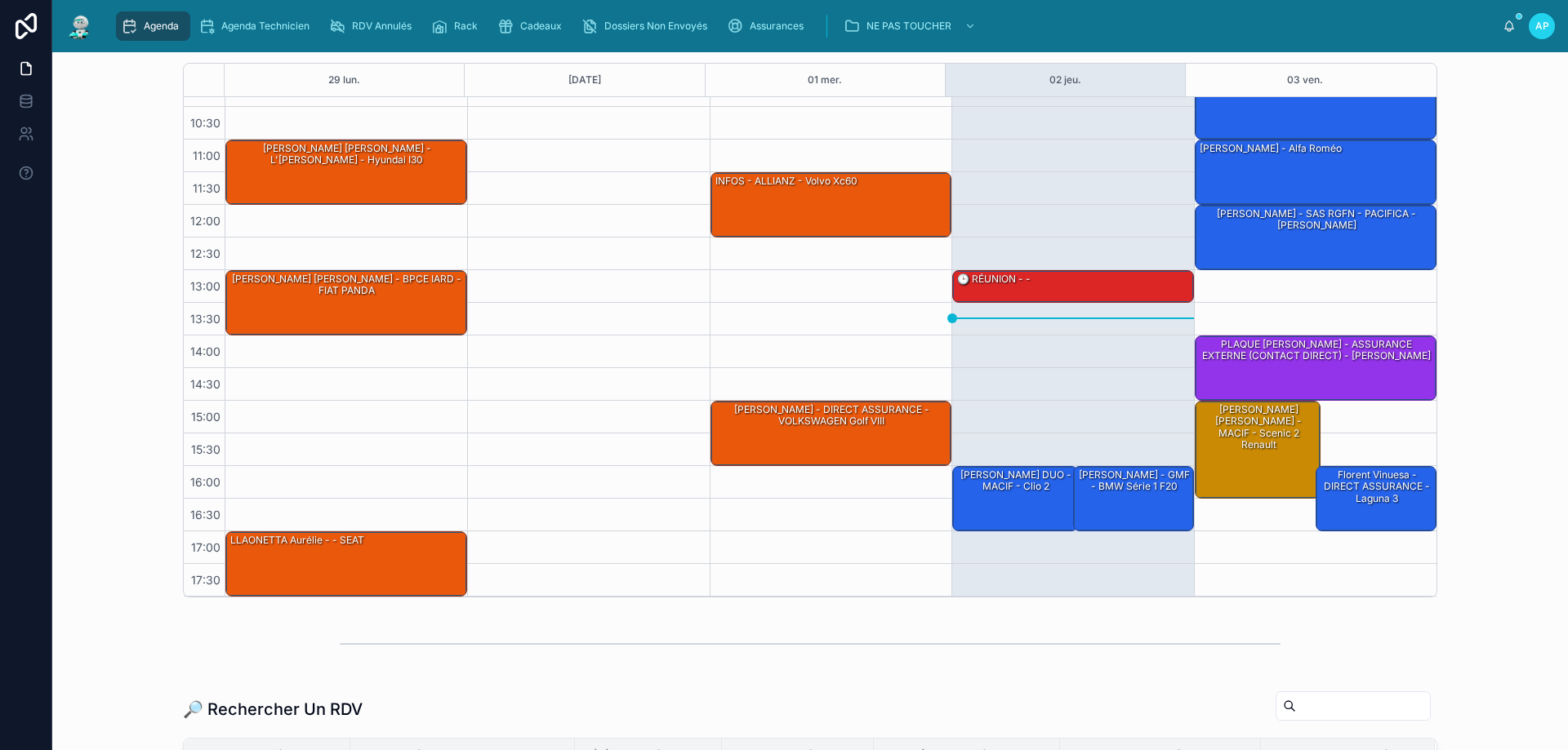
scroll to position [245, 0]
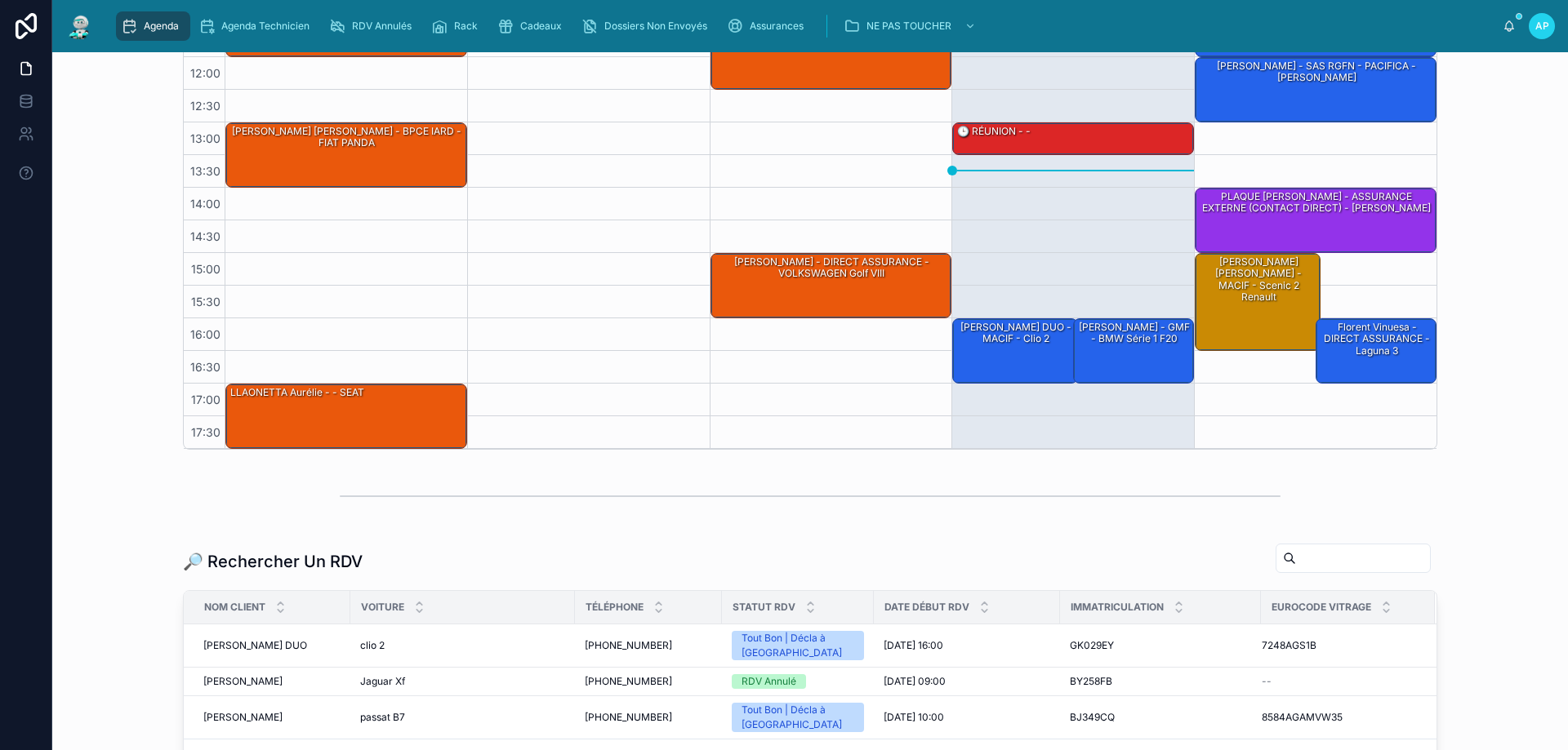
click at [1344, 569] on input "text" at bounding box center [1362, 558] width 134 height 23
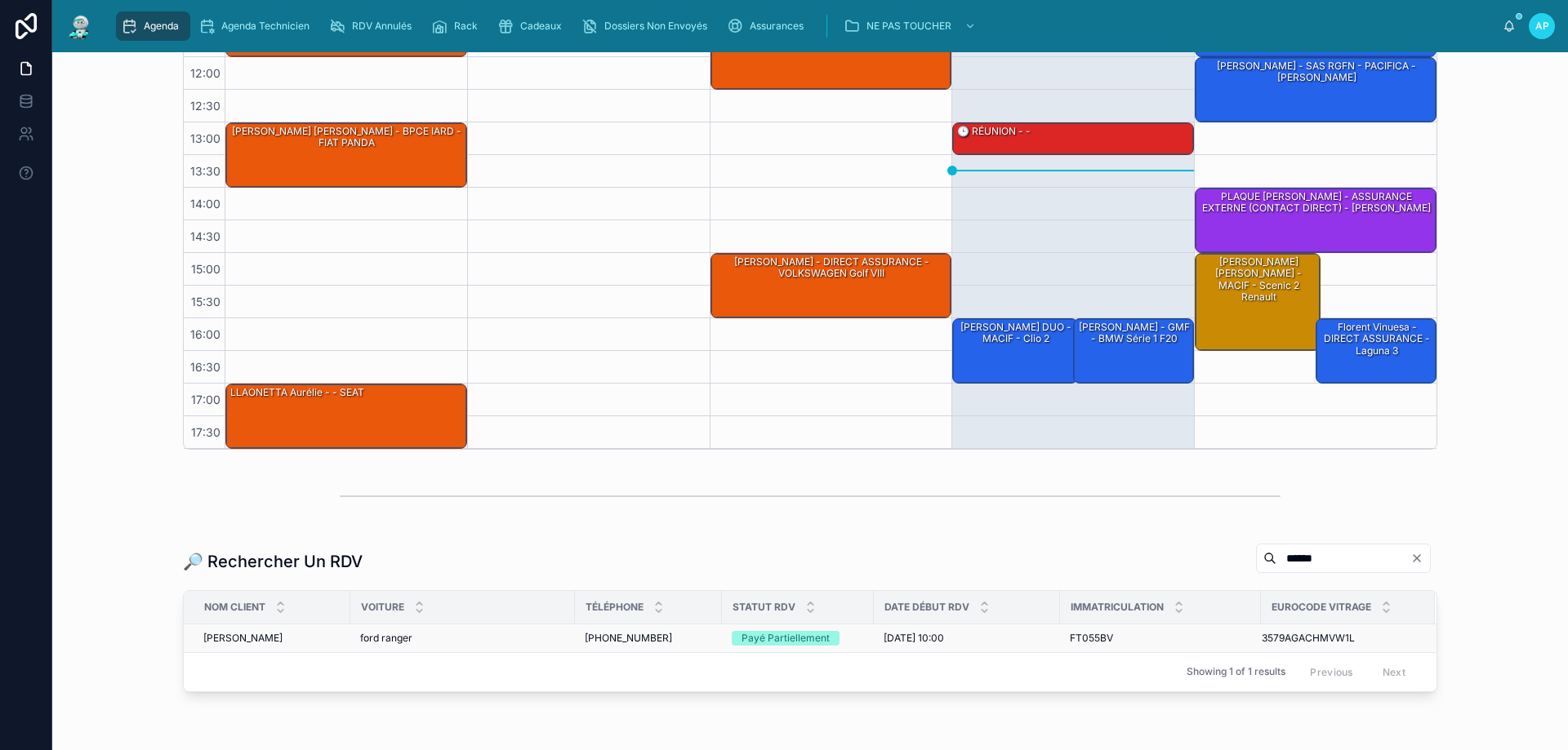
type input "******"
click at [507, 634] on div "ford ranger ford ranger" at bounding box center [462, 638] width 205 height 13
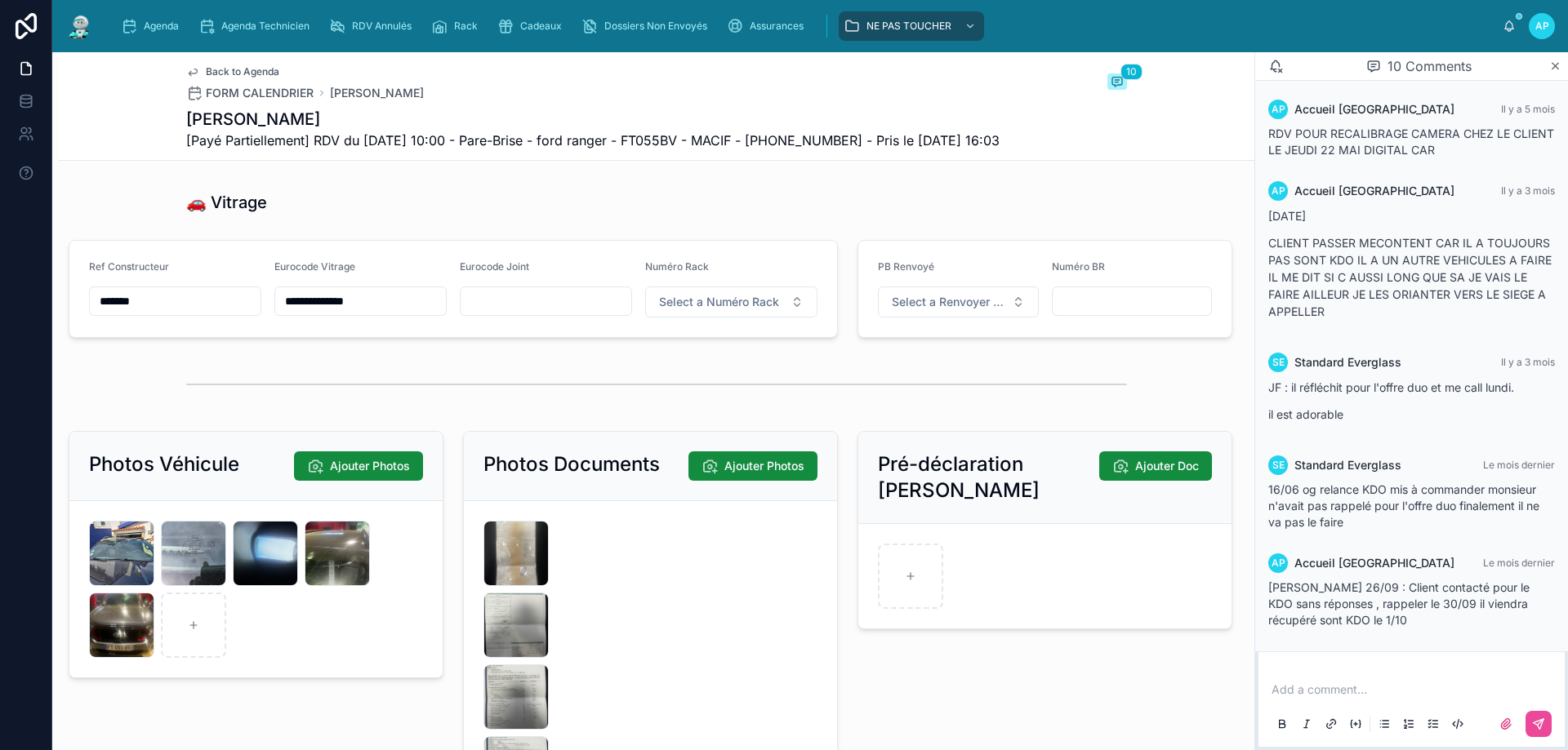
scroll to position [2286, 0]
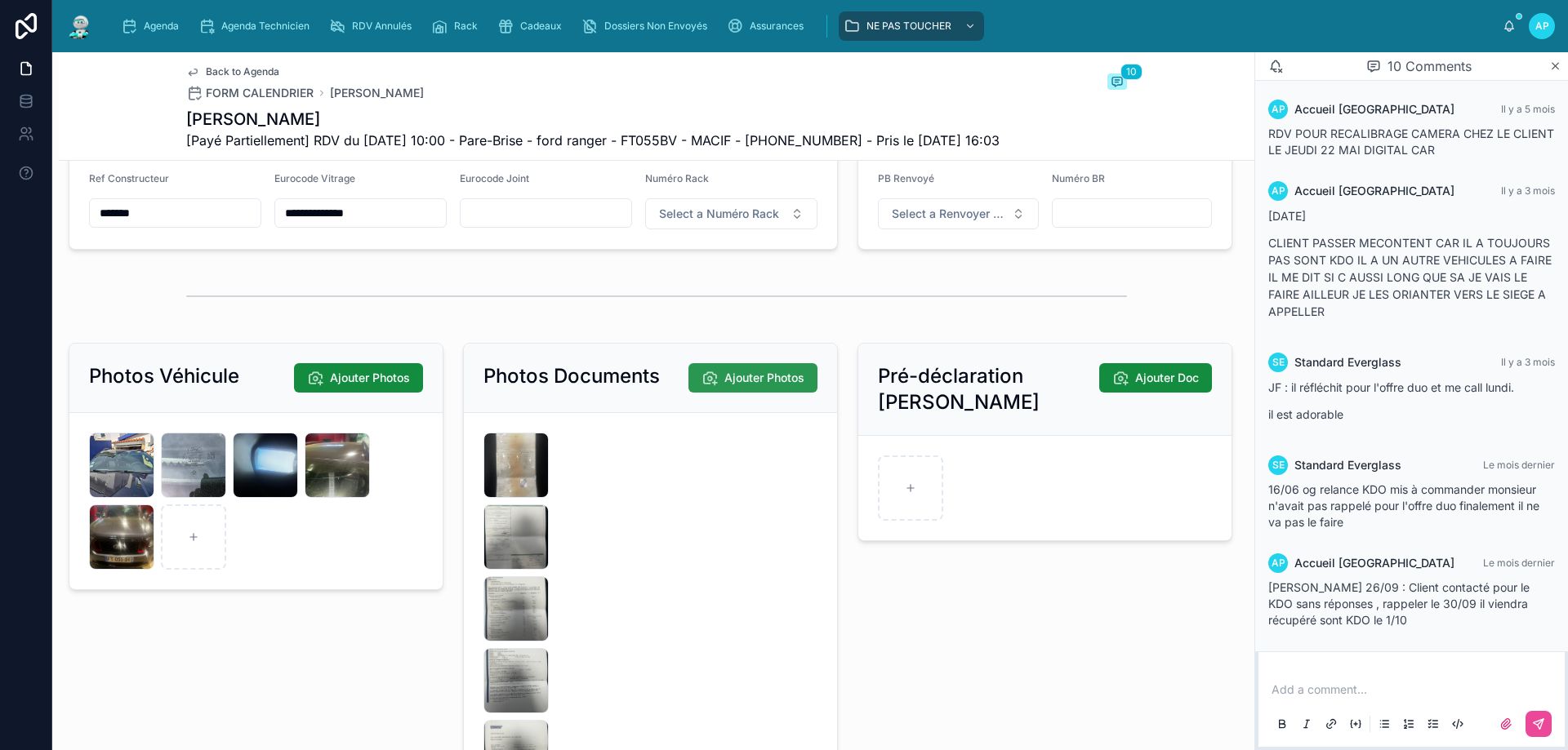
click at [715, 393] on button "Ajouter Photos" at bounding box center [752, 378] width 129 height 30
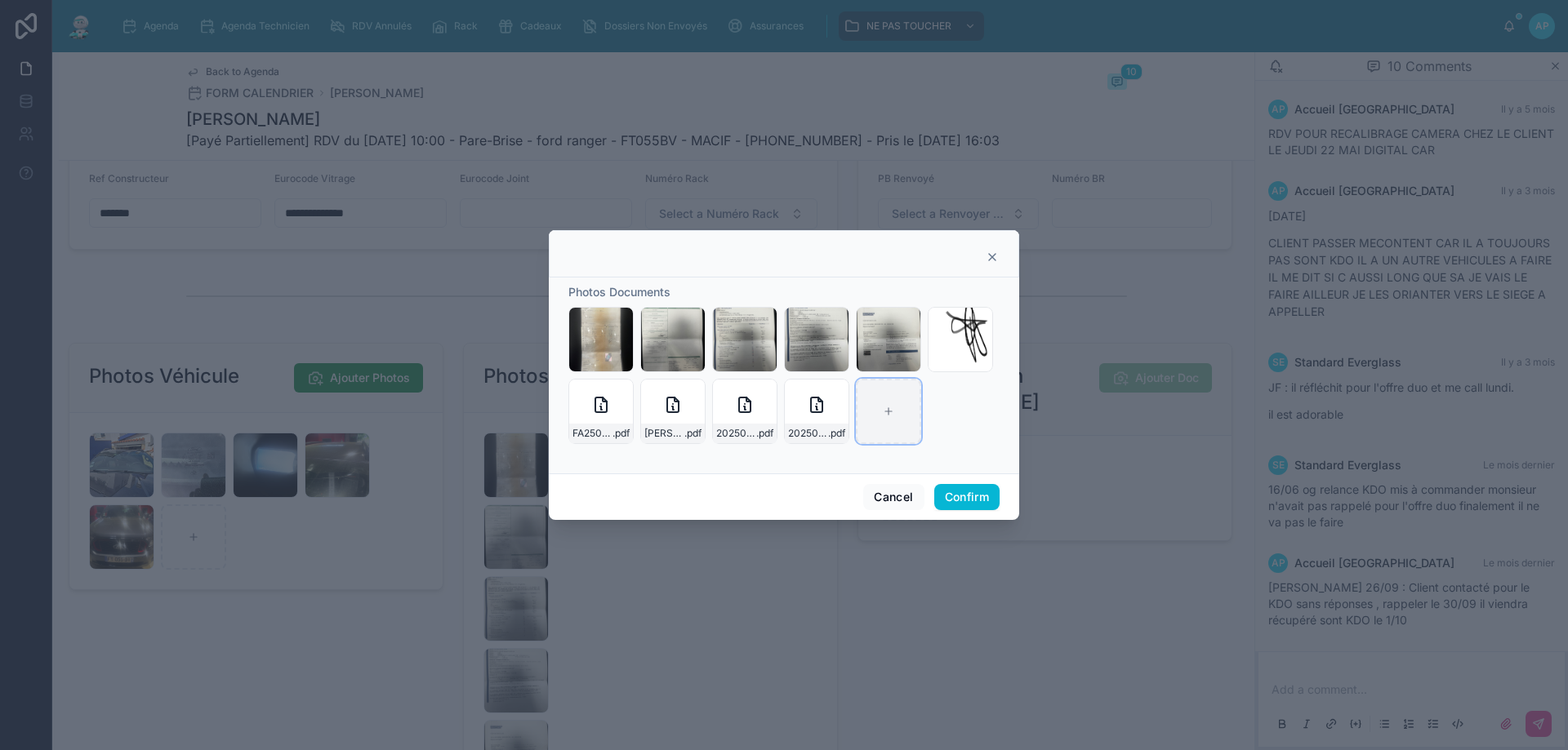
click at [905, 394] on div at bounding box center [888, 411] width 66 height 66
type input "**********"
click at [959, 493] on button "Confirm" at bounding box center [967, 497] width 66 height 26
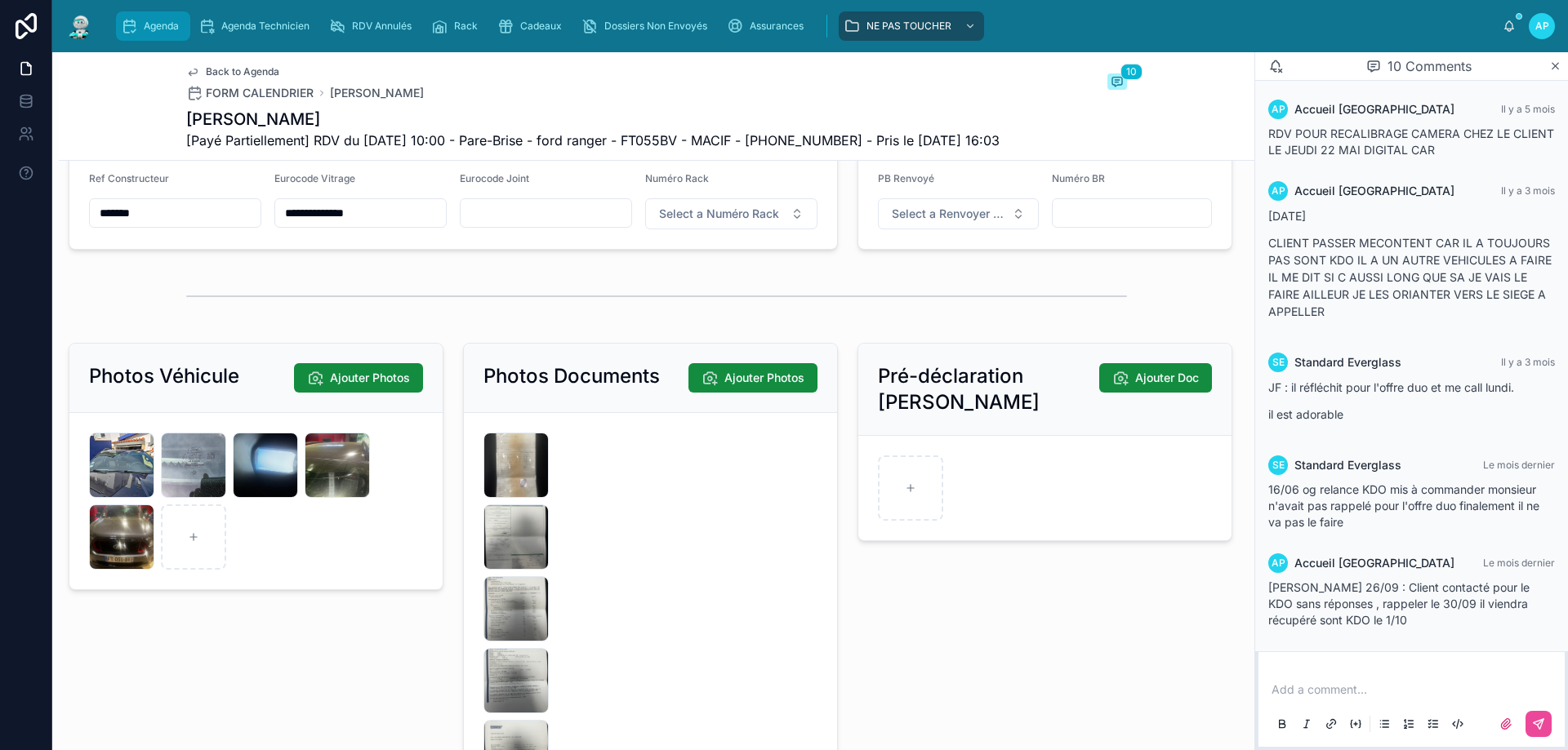
click at [142, 16] on div "Agenda" at bounding box center [154, 26] width 65 height 26
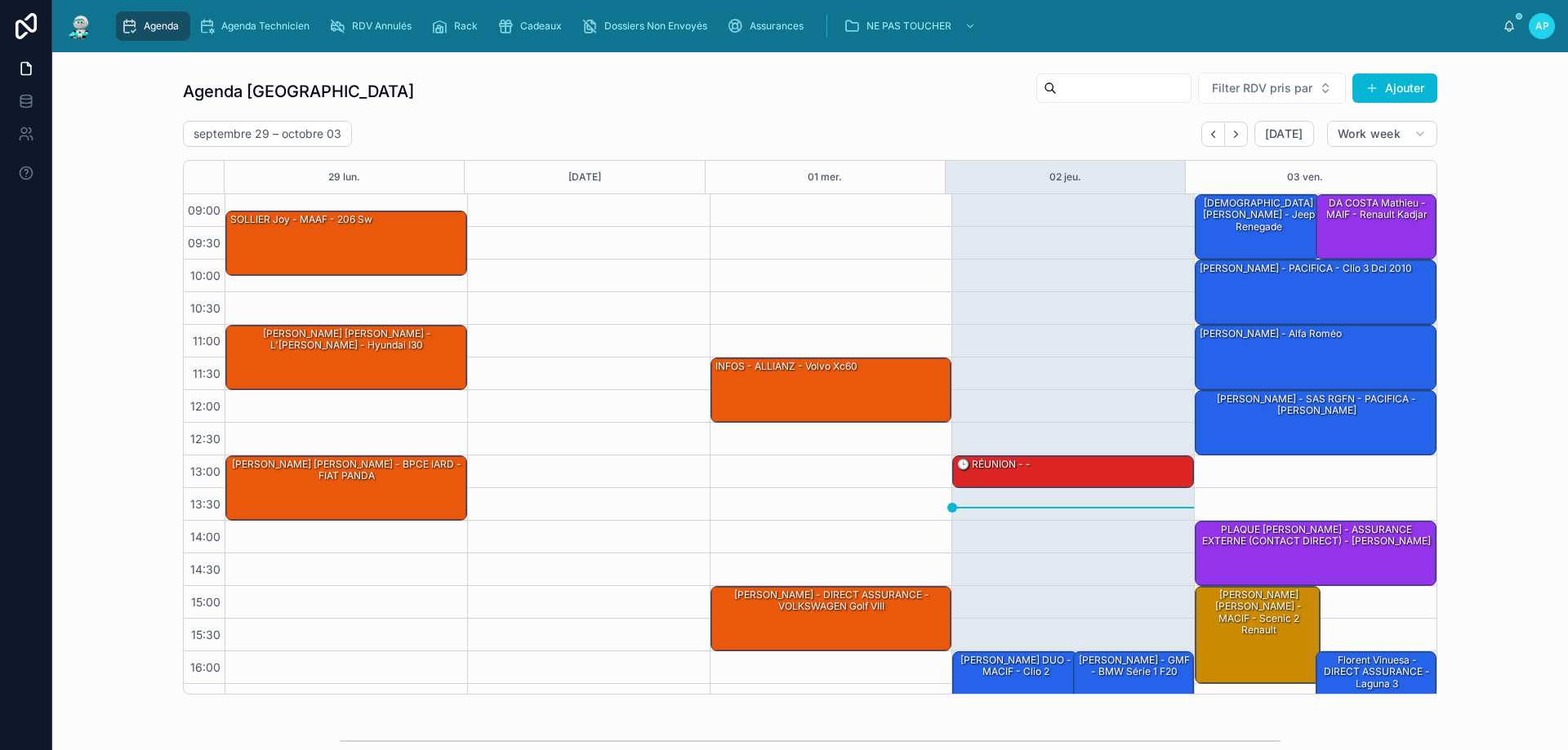
scroll to position [88, 0]
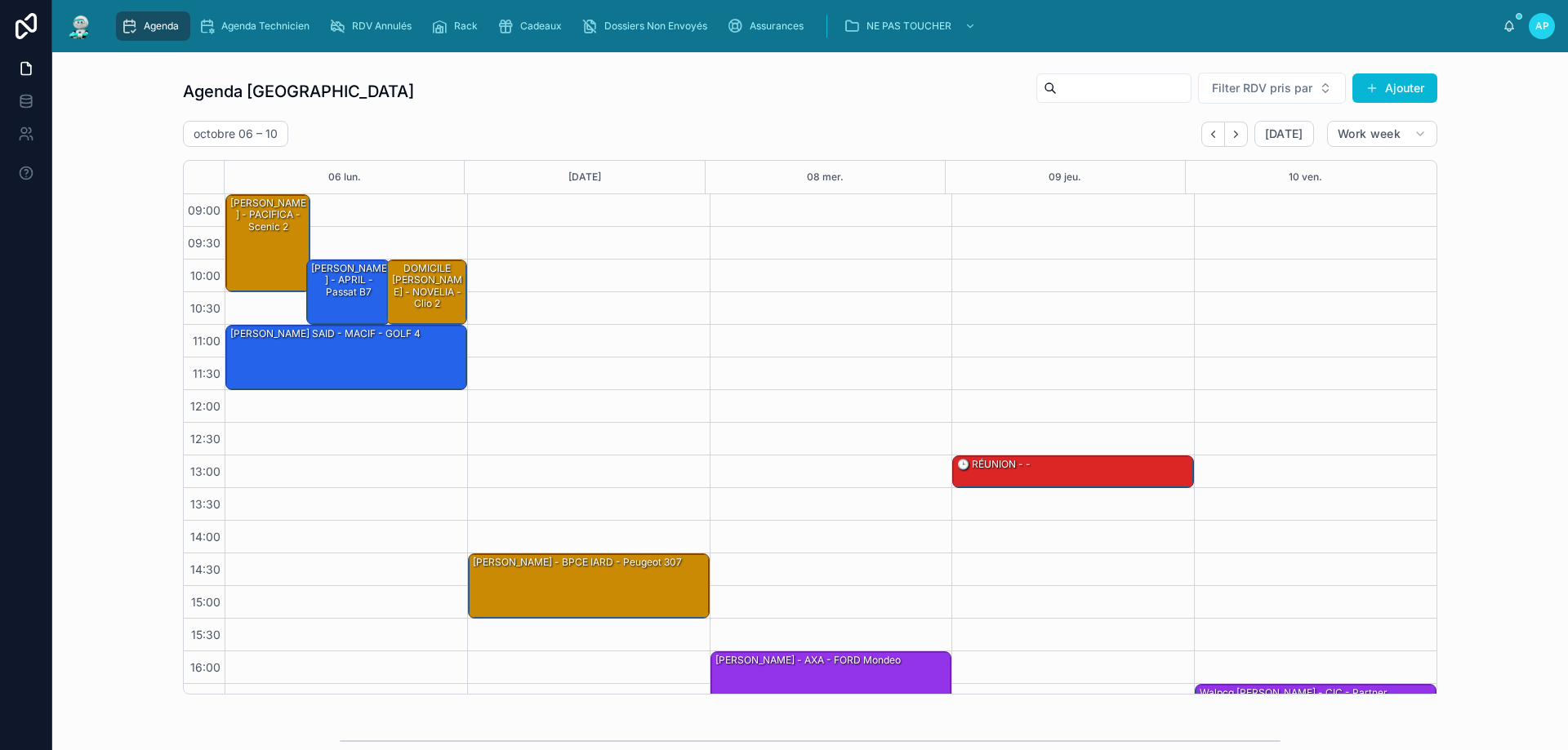
click at [156, 24] on span "Agenda" at bounding box center [161, 26] width 35 height 13
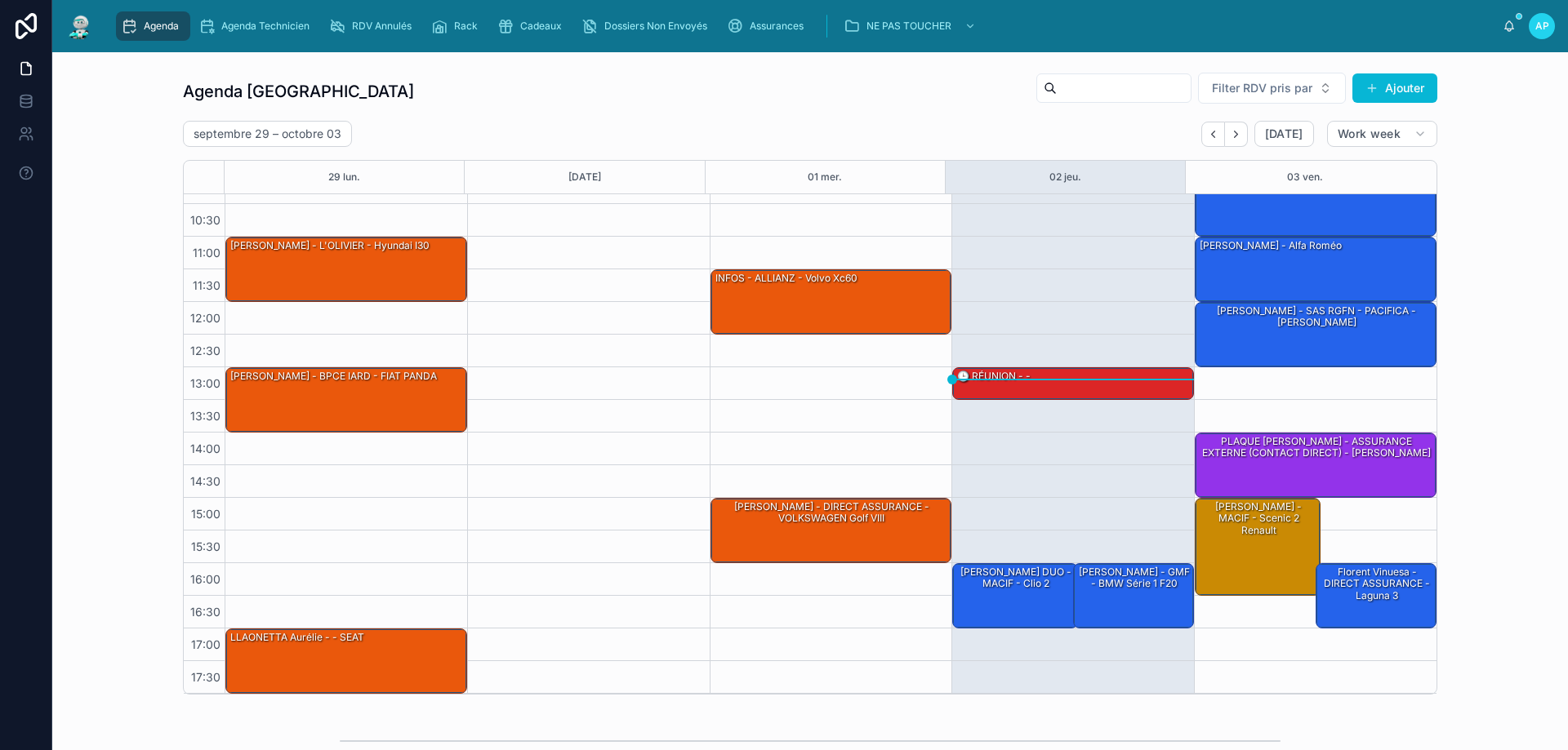
scroll to position [6, 0]
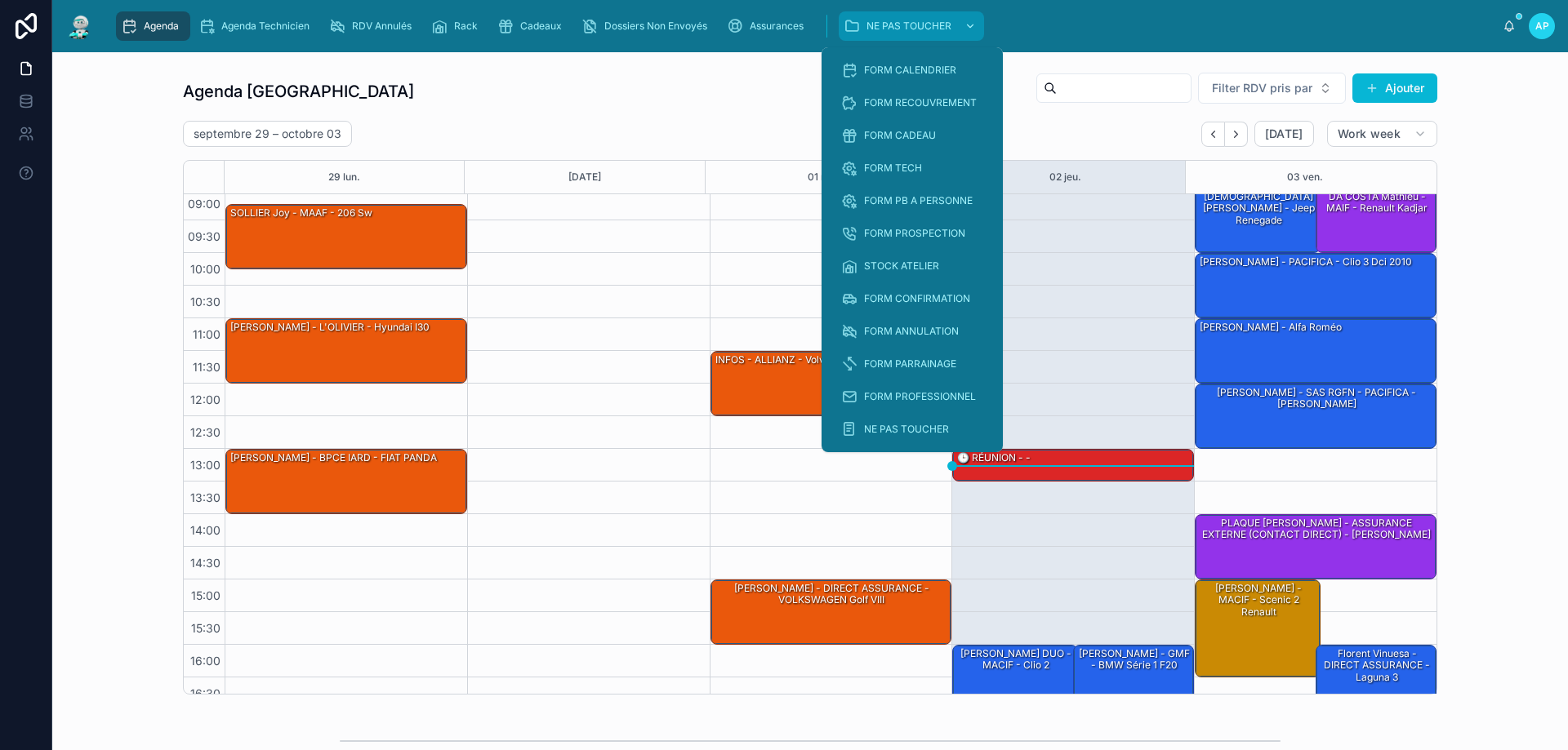
click at [959, 13] on div "scrollable content" at bounding box center [968, 26] width 21 height 26
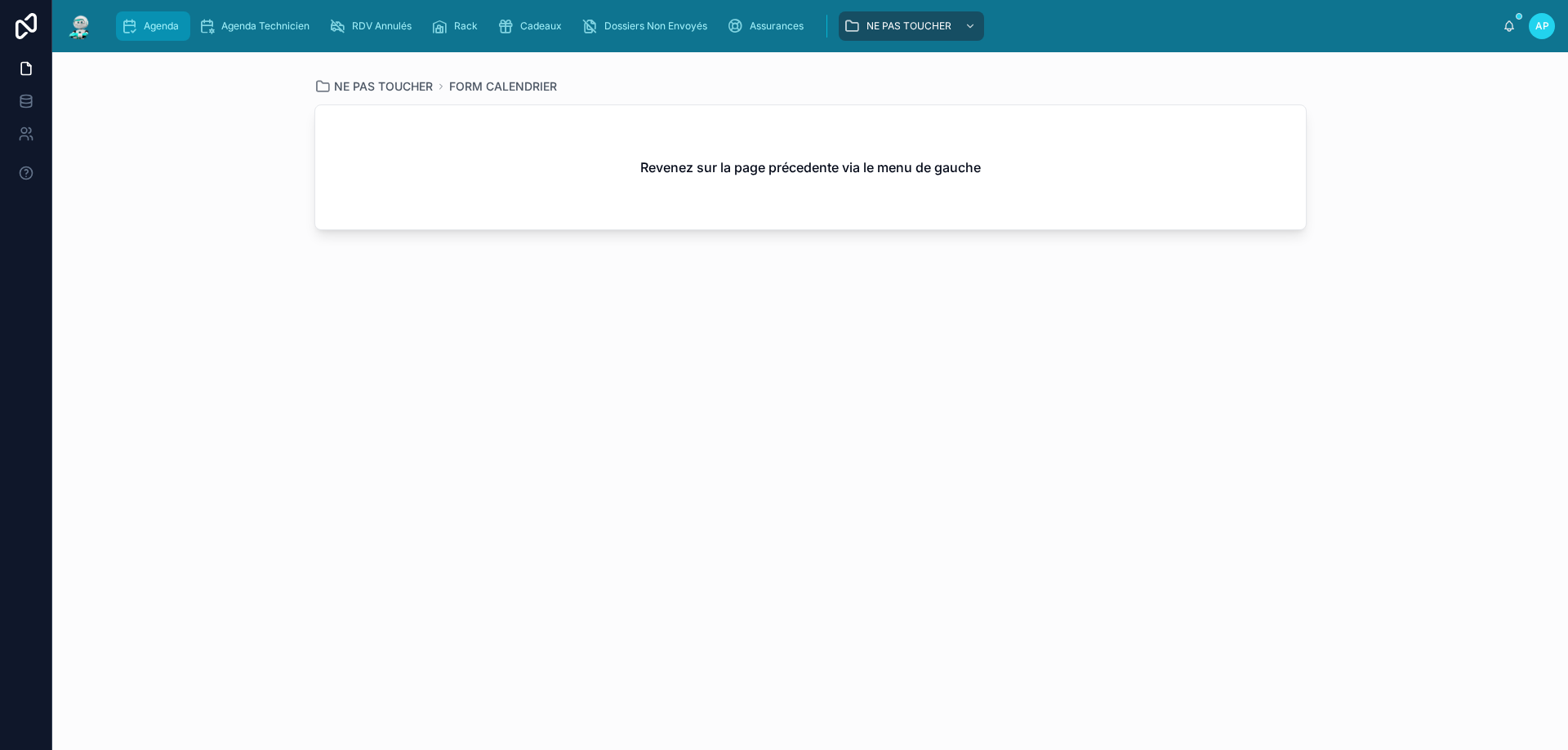
click at [137, 19] on div "Agenda" at bounding box center [154, 26] width 65 height 26
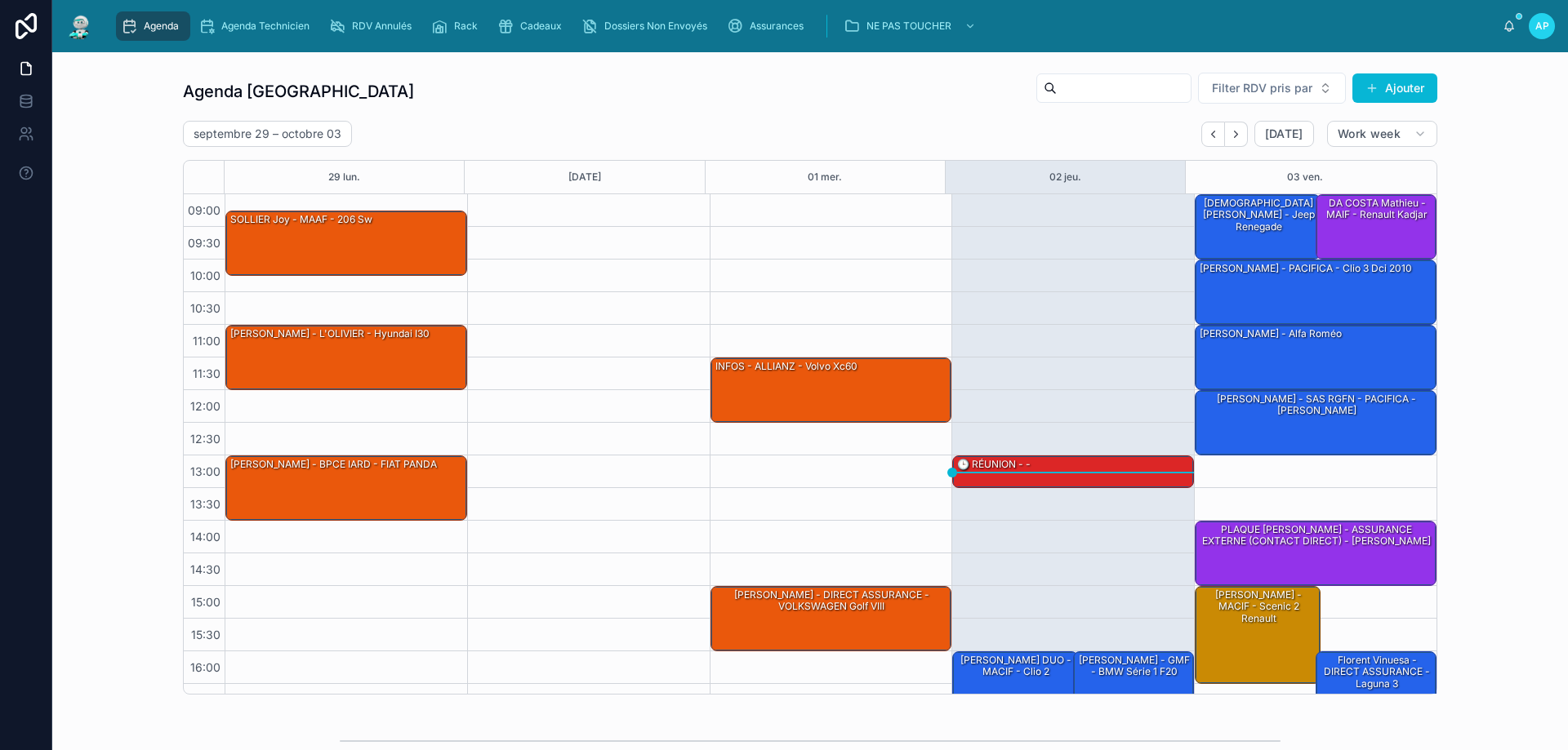
scroll to position [88, 0]
